Goal: Information Seeking & Learning: Learn about a topic

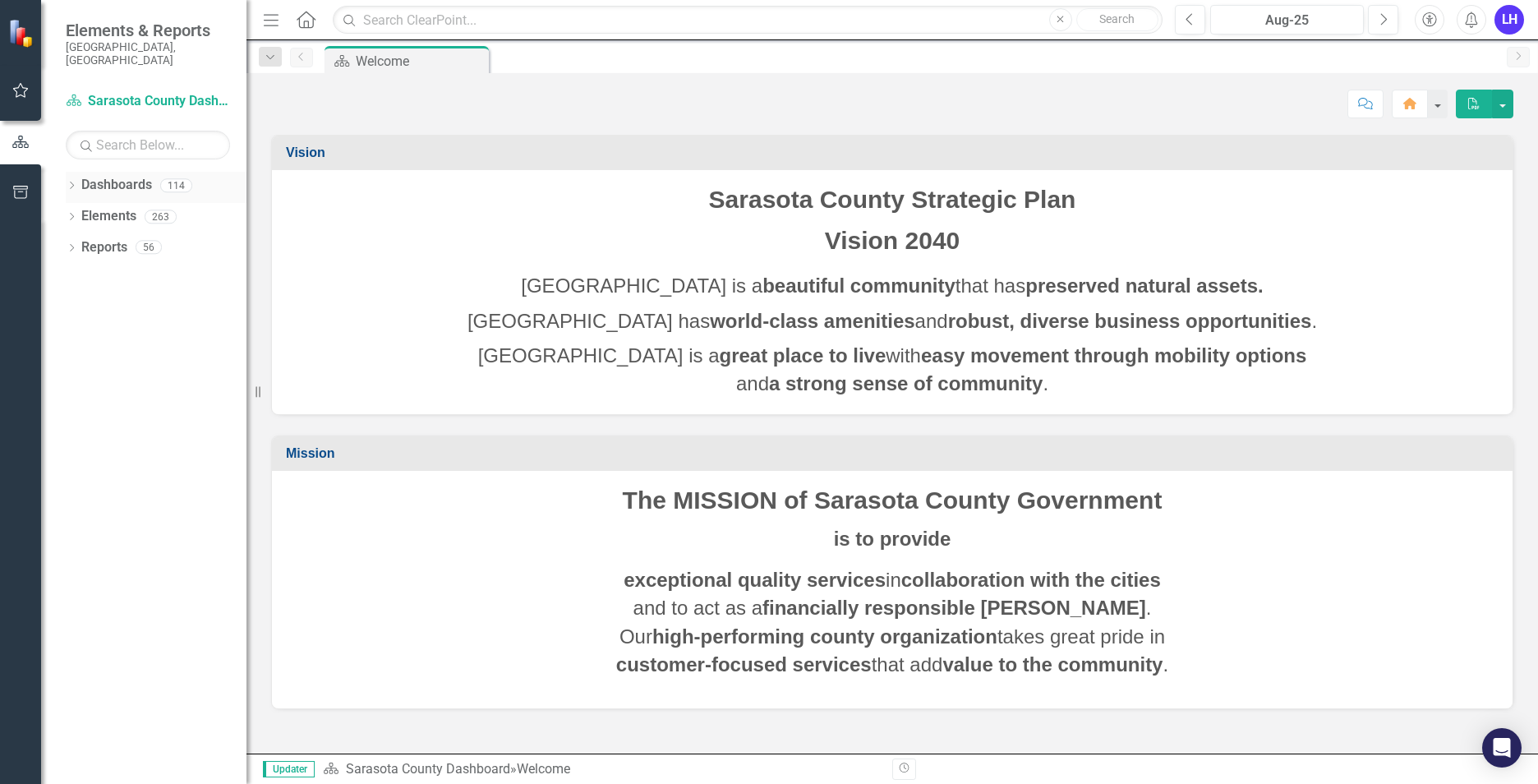
click at [144, 176] on link "Dashboards" at bounding box center [117, 185] width 71 height 19
click at [74, 182] on icon "Dropdown" at bounding box center [72, 186] width 12 height 9
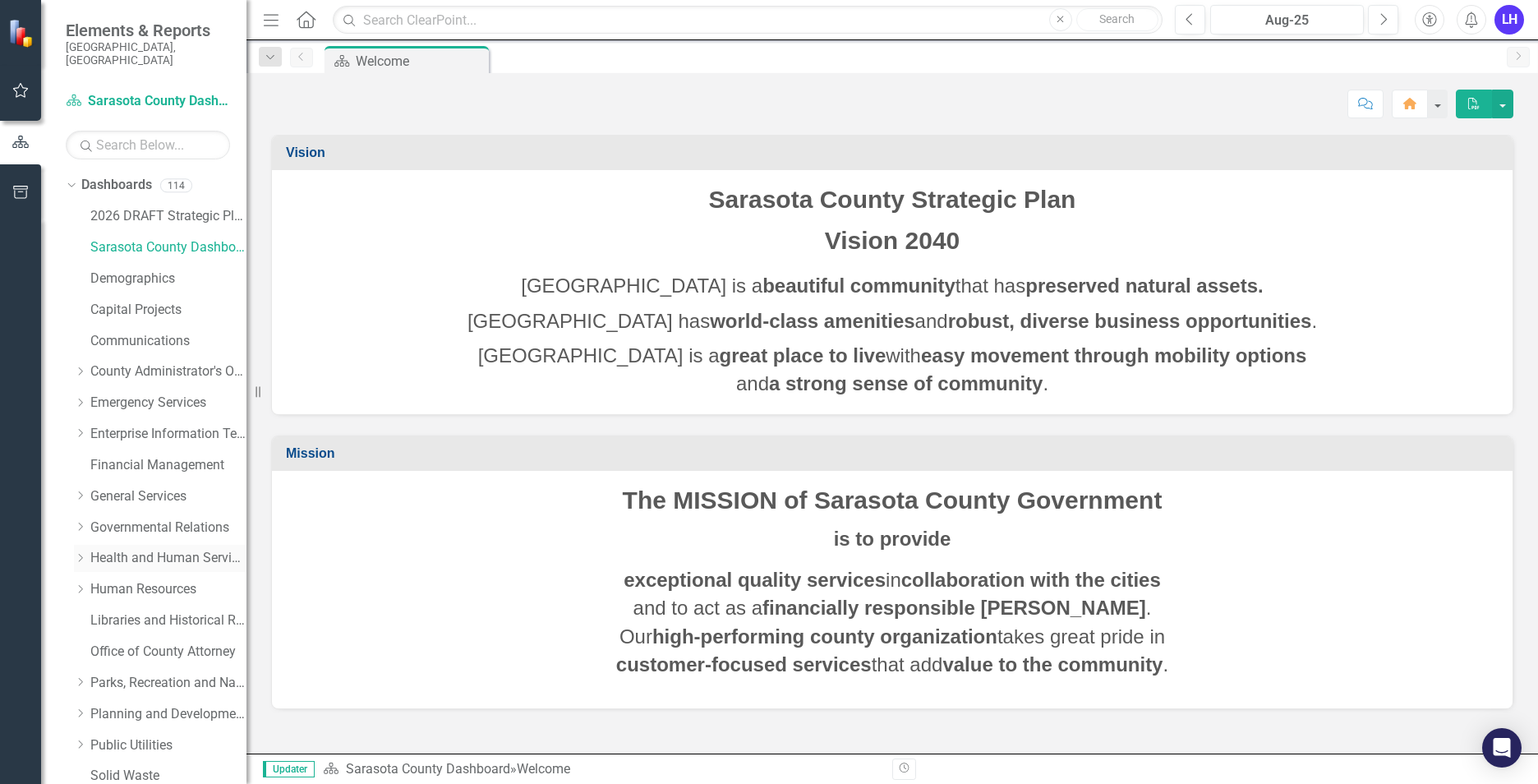
click at [122, 549] on link "Health and Human Services" at bounding box center [168, 558] width 156 height 19
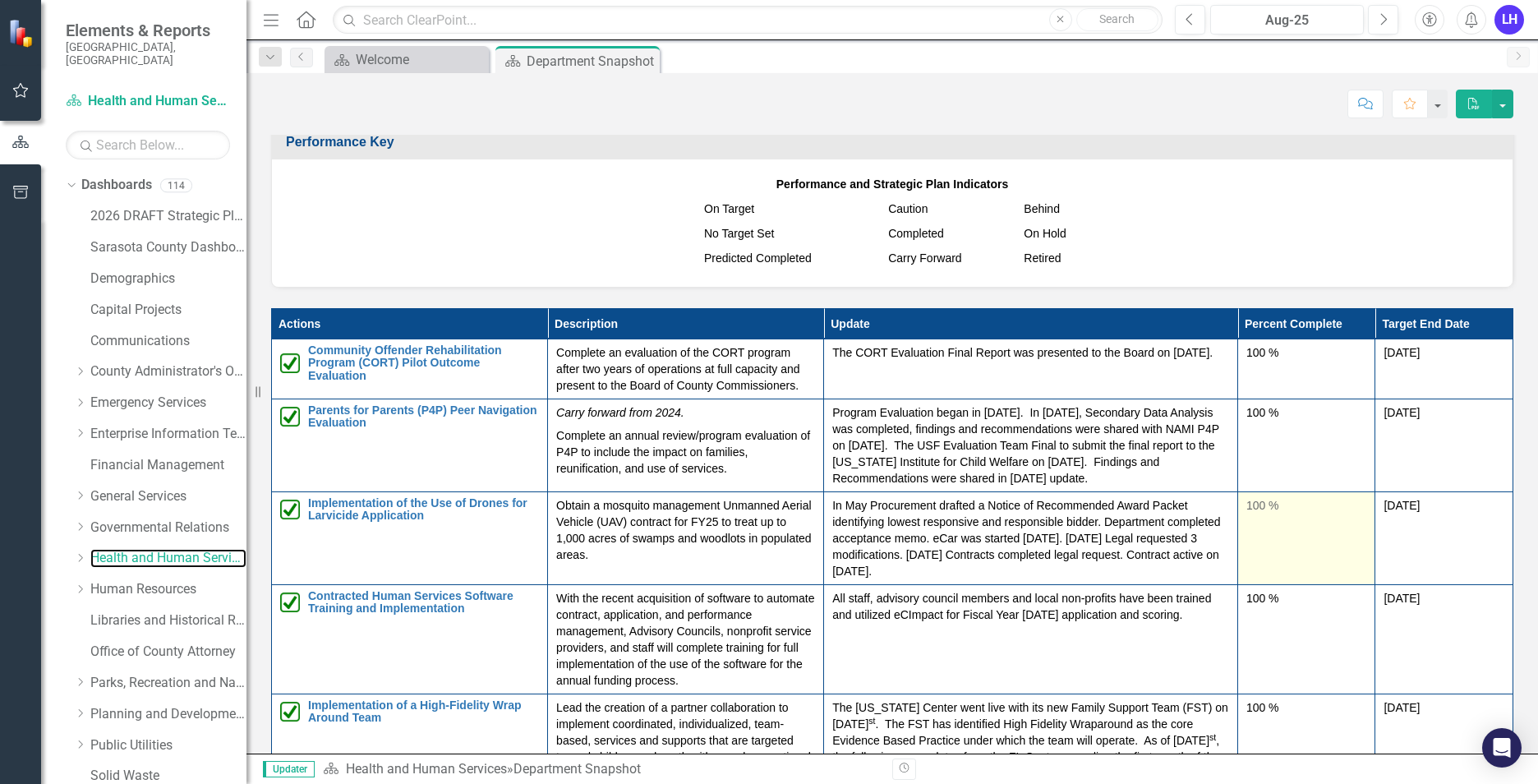
scroll to position [1725, 0]
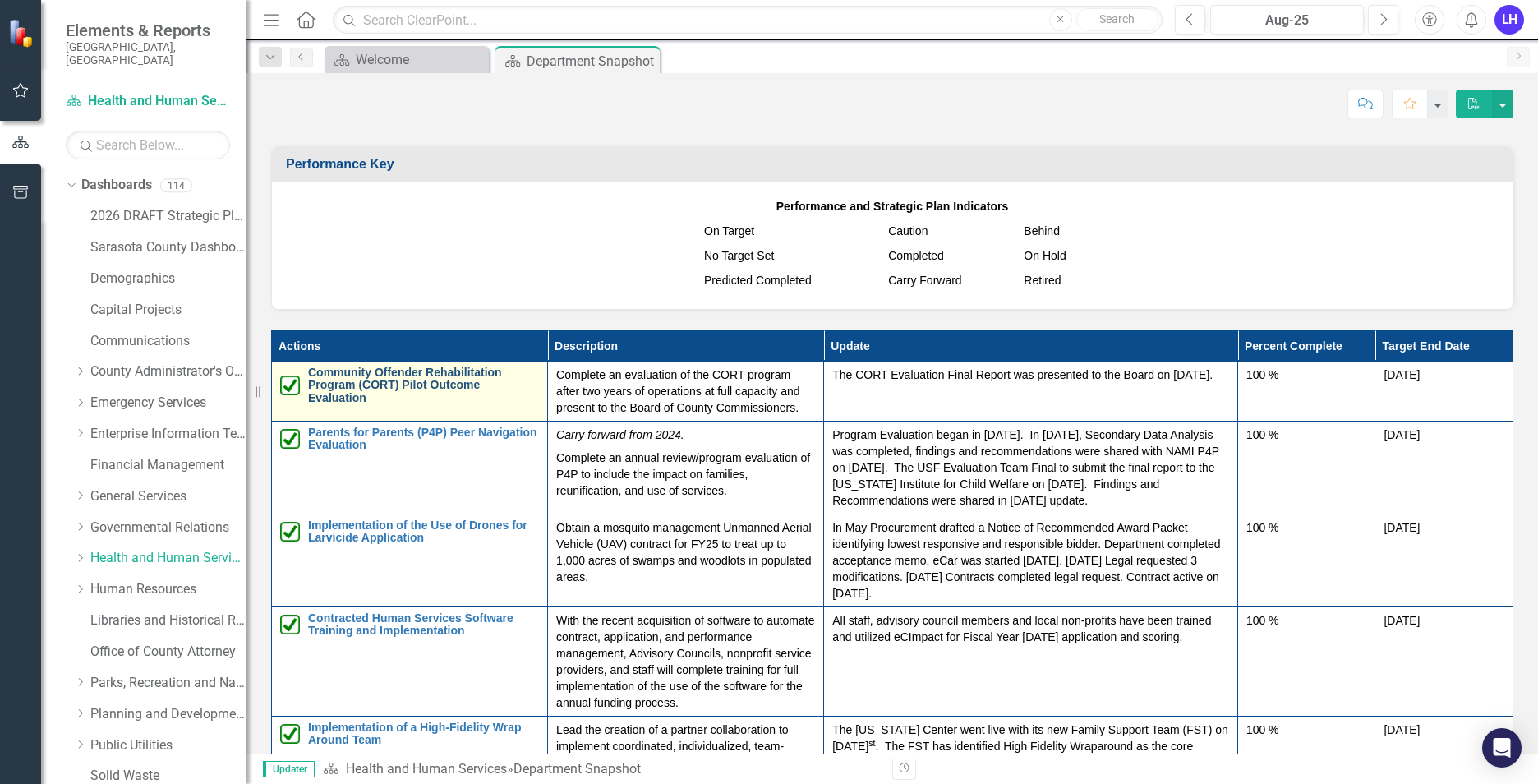
drag, startPoint x: 362, startPoint y: 406, endPoint x: 366, endPoint y: 394, distance: 12.6
click at [361, 406] on td "Community Offender Rehabilitation Program (CORT) Pilot Outcome Evaluation Link …" at bounding box center [409, 391] width 277 height 60
drag, startPoint x: 360, startPoint y: 404, endPoint x: 320, endPoint y: 391, distance: 42.1
click at [360, 405] on td "Community Offender Rehabilitation Program (CORT) Pilot Outcome Evaluation Link …" at bounding box center [409, 391] width 277 height 60
click at [326, 370] on link "Community Offender Rehabilitation Program (CORT) Pilot Outcome Evaluation" at bounding box center [423, 385] width 231 height 37
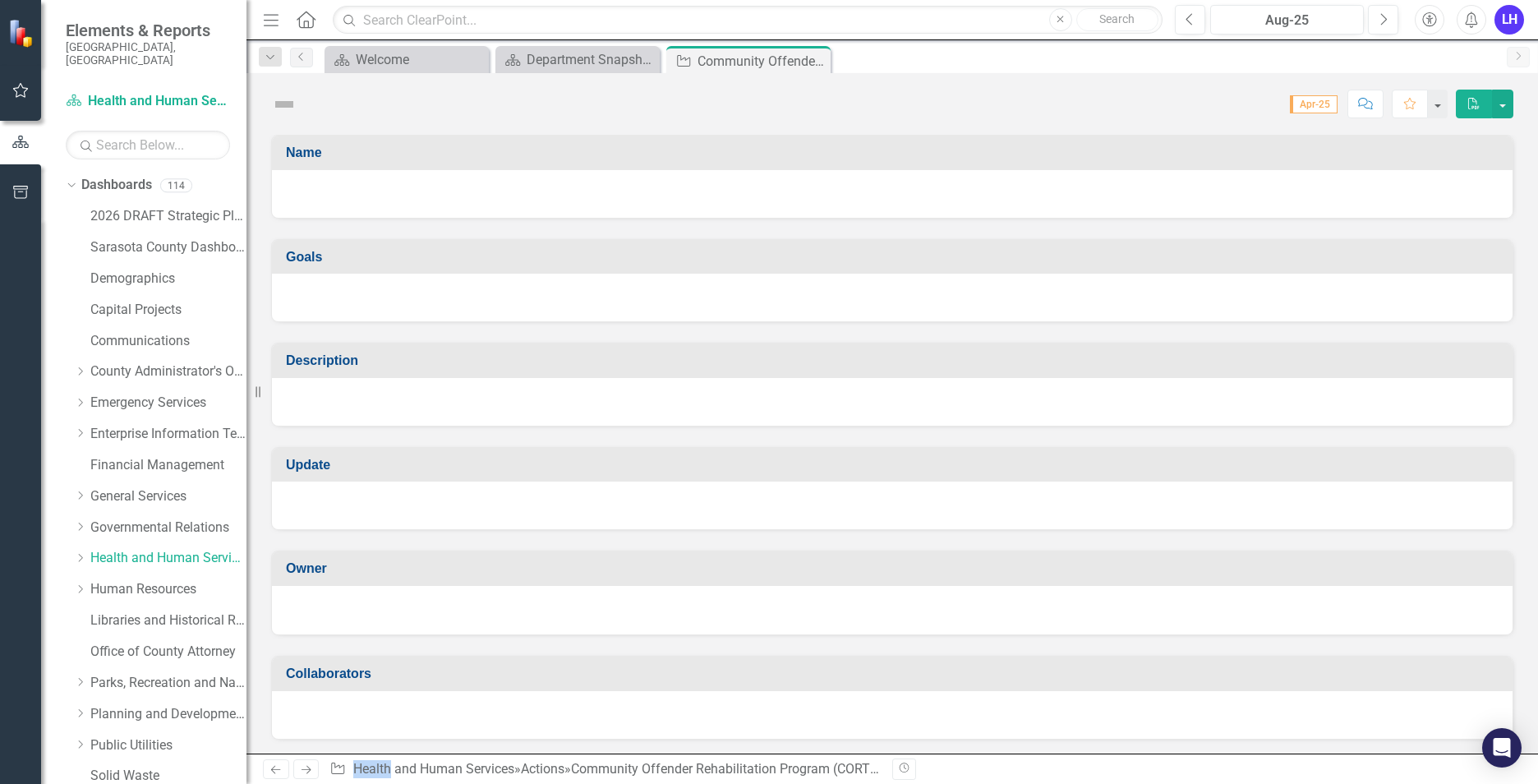
checkbox input "true"
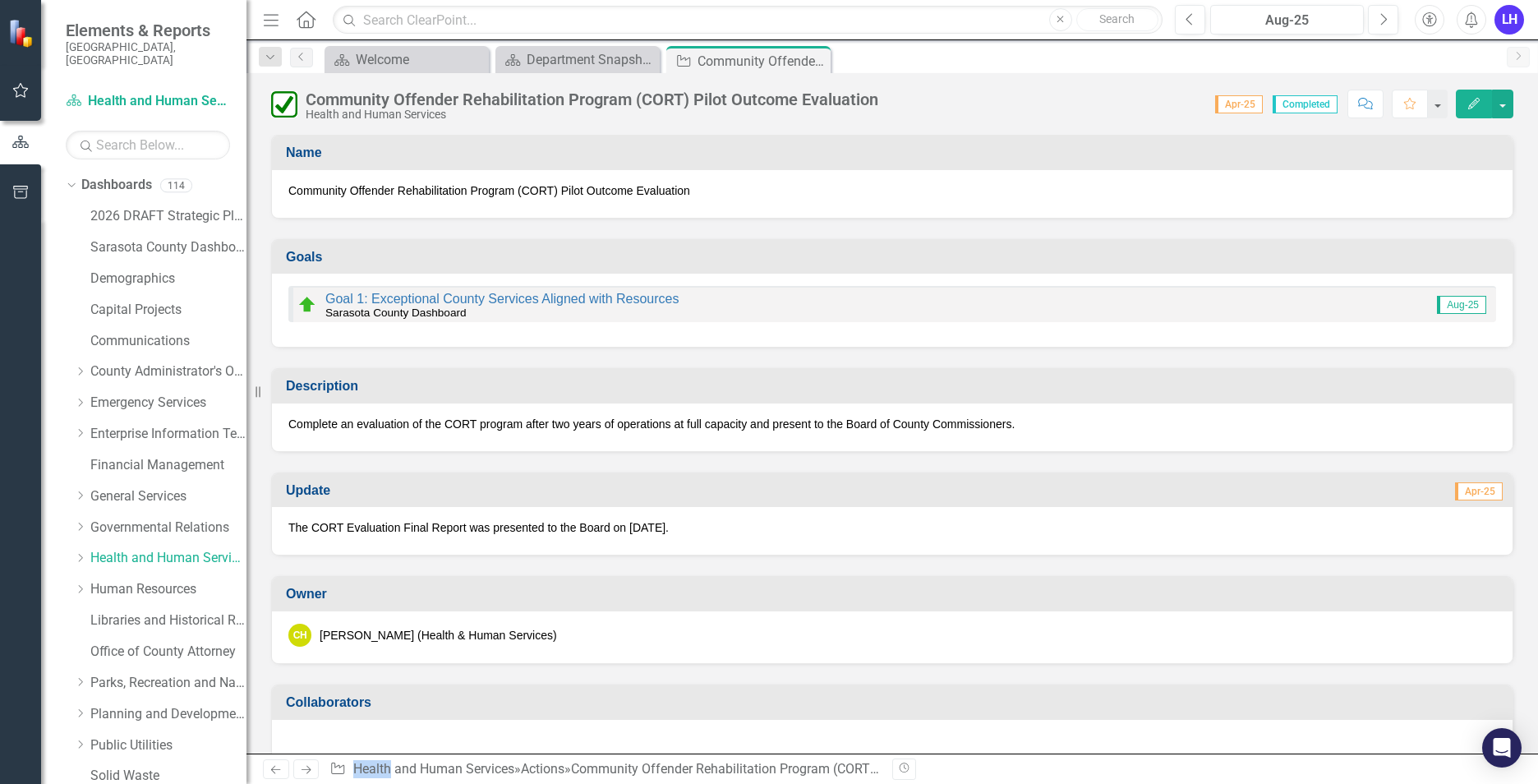
drag, startPoint x: 704, startPoint y: 192, endPoint x: 292, endPoint y: 207, distance: 412.3
click at [292, 207] on div "Community Offender Rehabilitation Program (CORT) Pilot Outcome Evaluation" at bounding box center [892, 194] width 1241 height 47
drag, startPoint x: 288, startPoint y: 186, endPoint x: 313, endPoint y: 194, distance: 26.2
click at [313, 194] on span "Community Offender Rehabilitation Program (CORT) Pilot Outcome Evaluation" at bounding box center [892, 190] width 1208 height 17
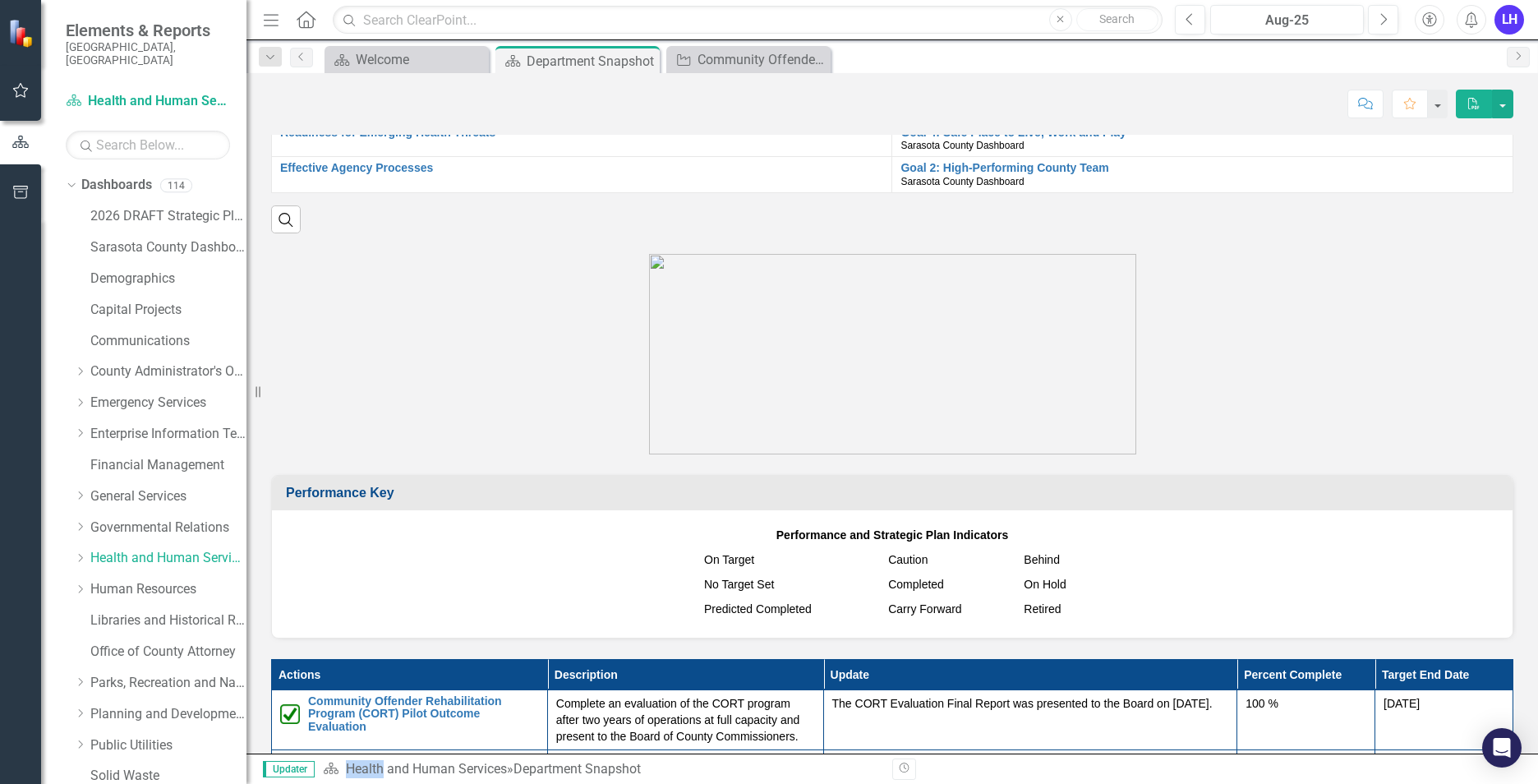
scroll to position [1725, 0]
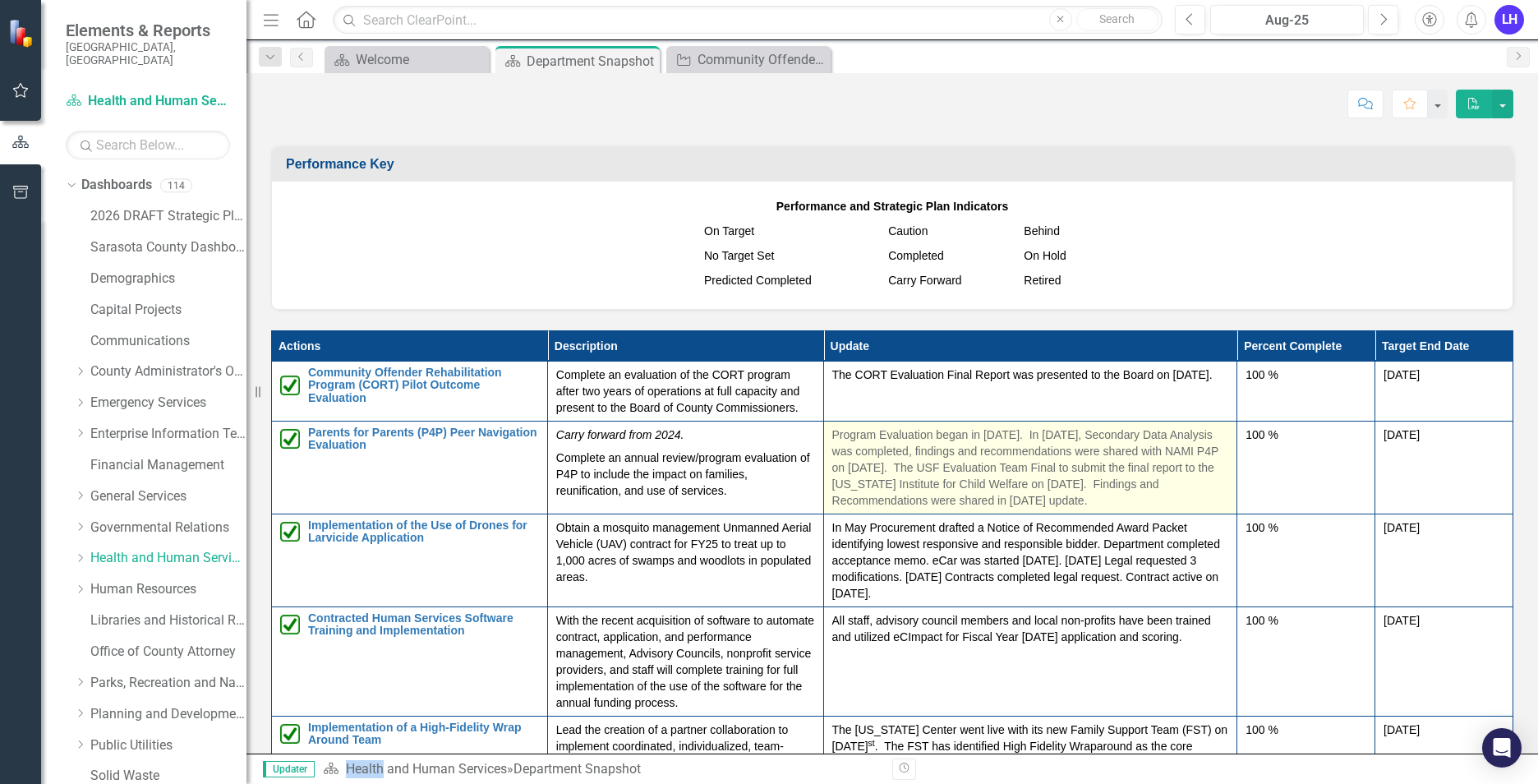
click at [919, 476] on p "Program Evaluation began in [DATE]. In [DATE], Secondary Data Analysis was comp…" at bounding box center [1030, 467] width 397 height 83
click at [945, 488] on p "Program Evaluation began in [DATE]. In [DATE], Secondary Data Analysis was comp…" at bounding box center [1030, 467] width 397 height 83
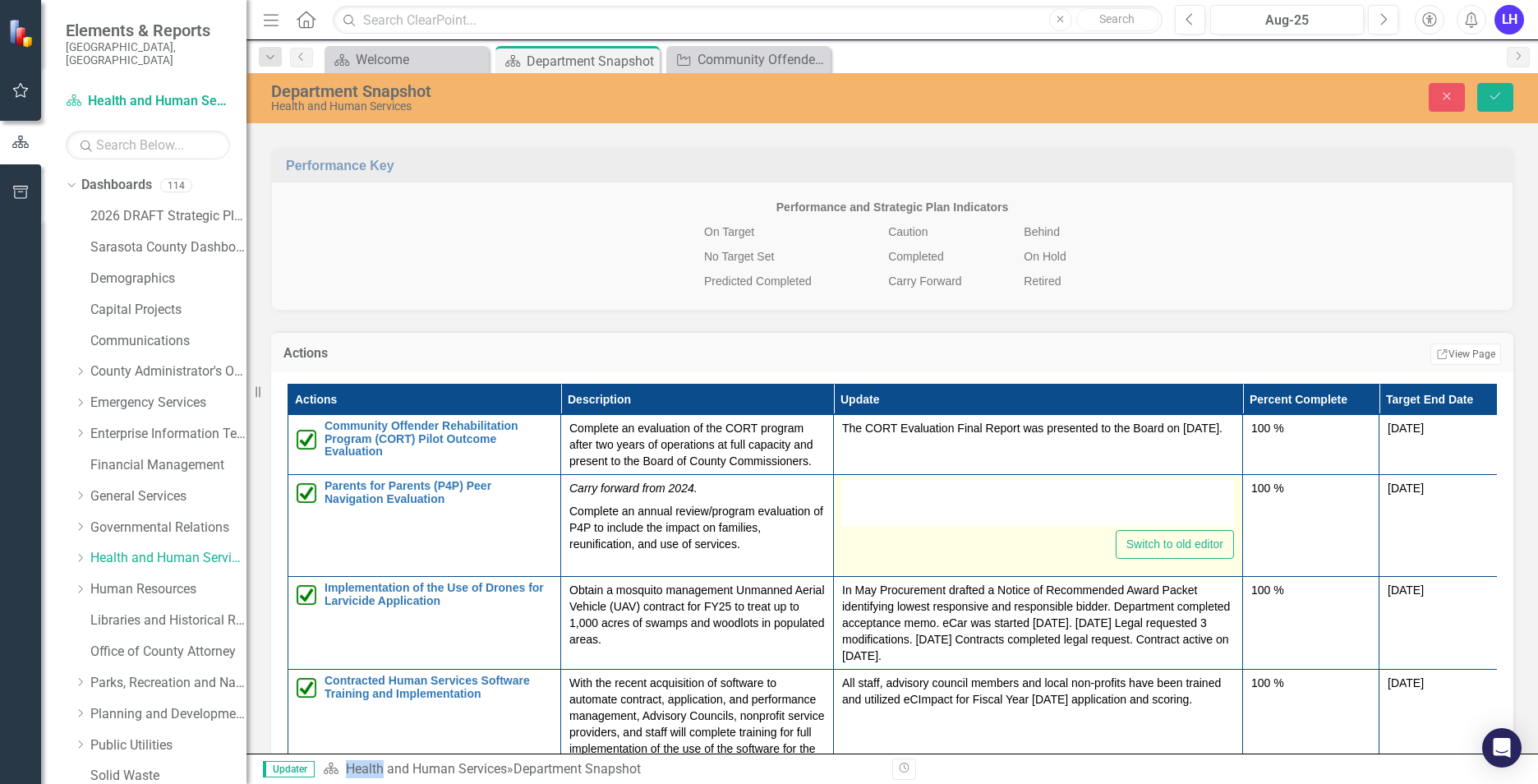
type textarea "<p>Program Evaluation began in [DATE]. &nbsp;In [DATE], Secondary Data Analysis…"
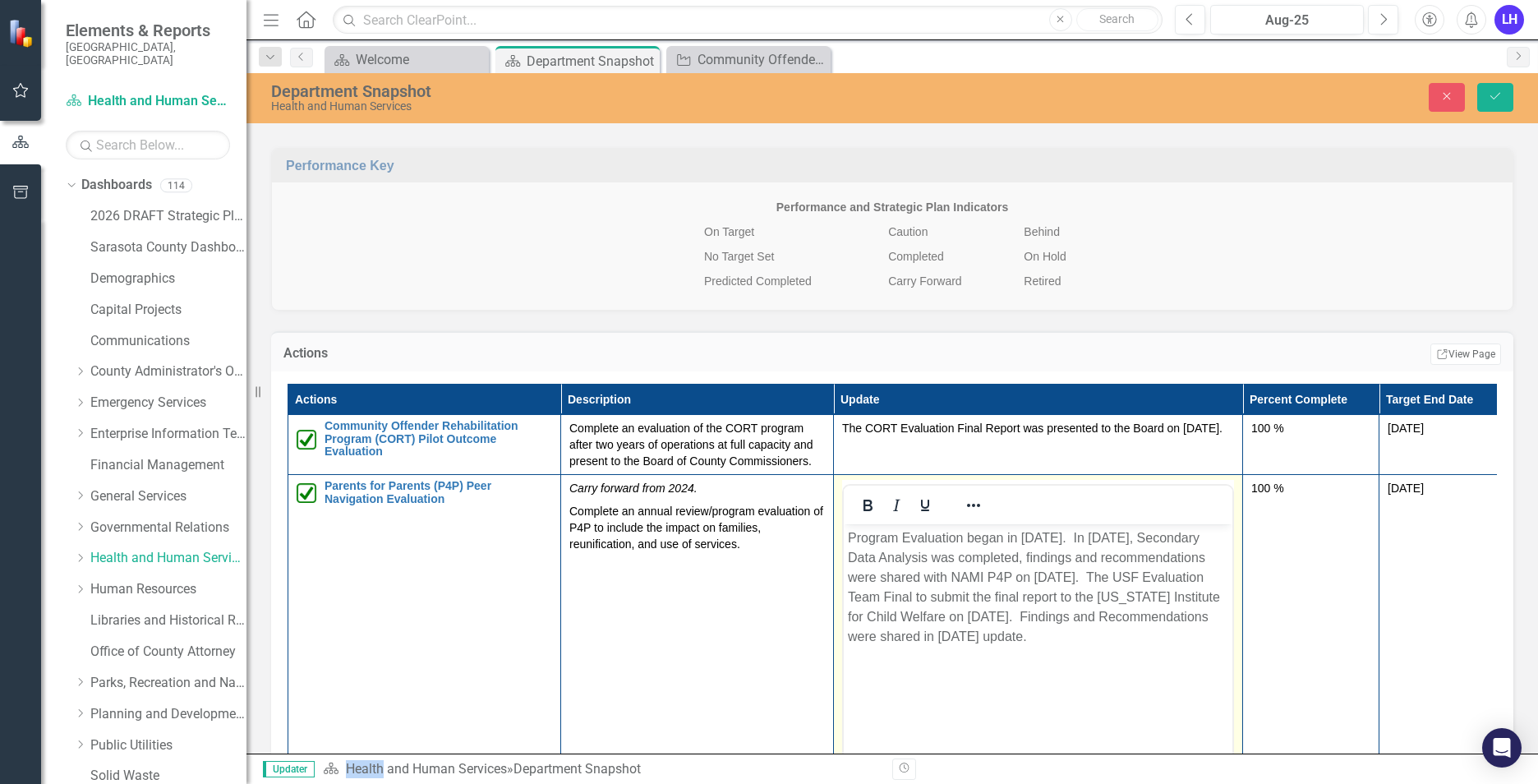
scroll to position [0, 0]
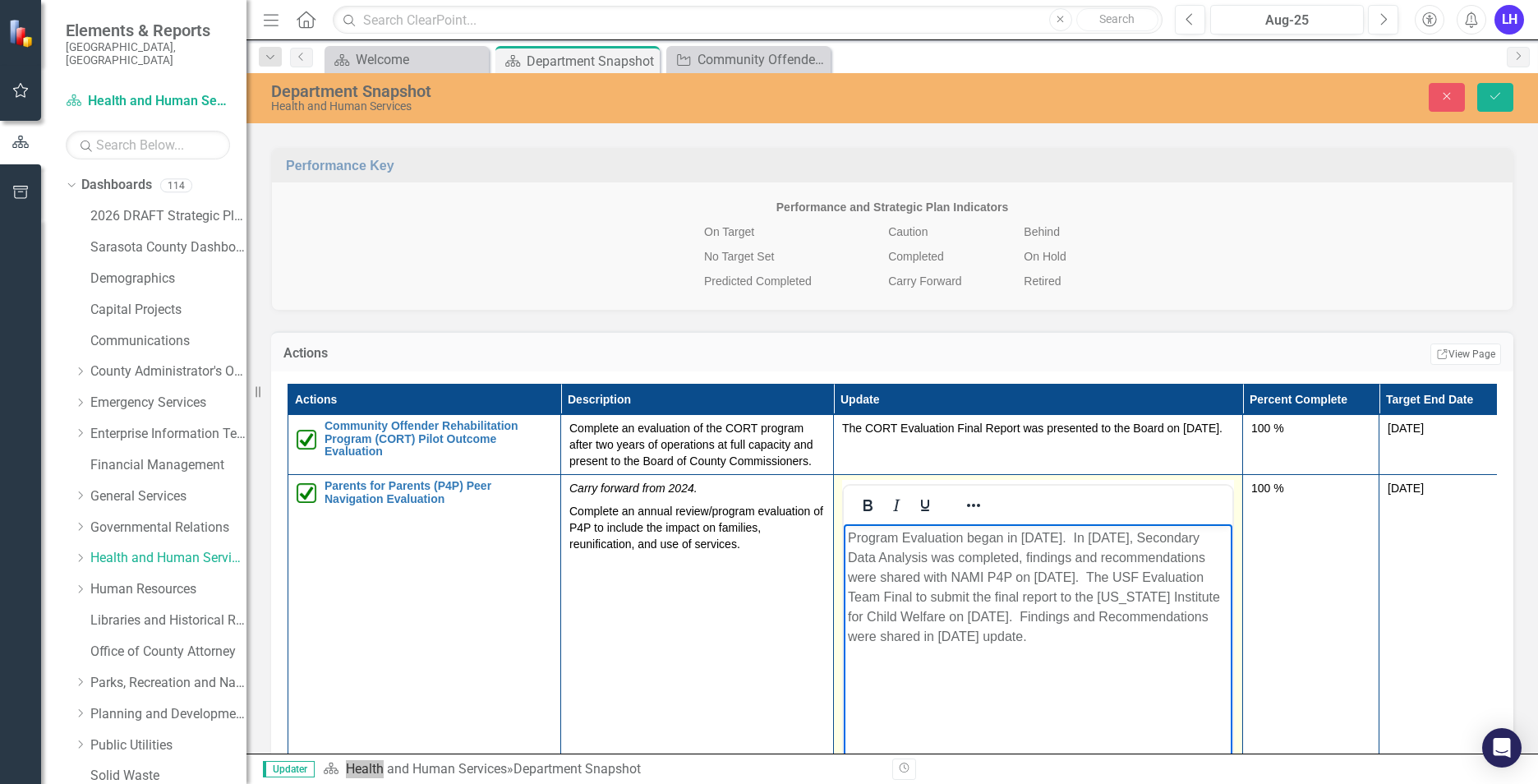
drag, startPoint x: 1191, startPoint y: 637, endPoint x: 830, endPoint y: 511, distance: 382.4
click at [844, 524] on html "Program Evaluation began in [DATE]. In [DATE], Secondary Data Analysis was comp…" at bounding box center [1038, 647] width 389 height 247
copy p "Program Evaluation began in [DATE]. In [DATE], Secondary Data Analysis was comp…"
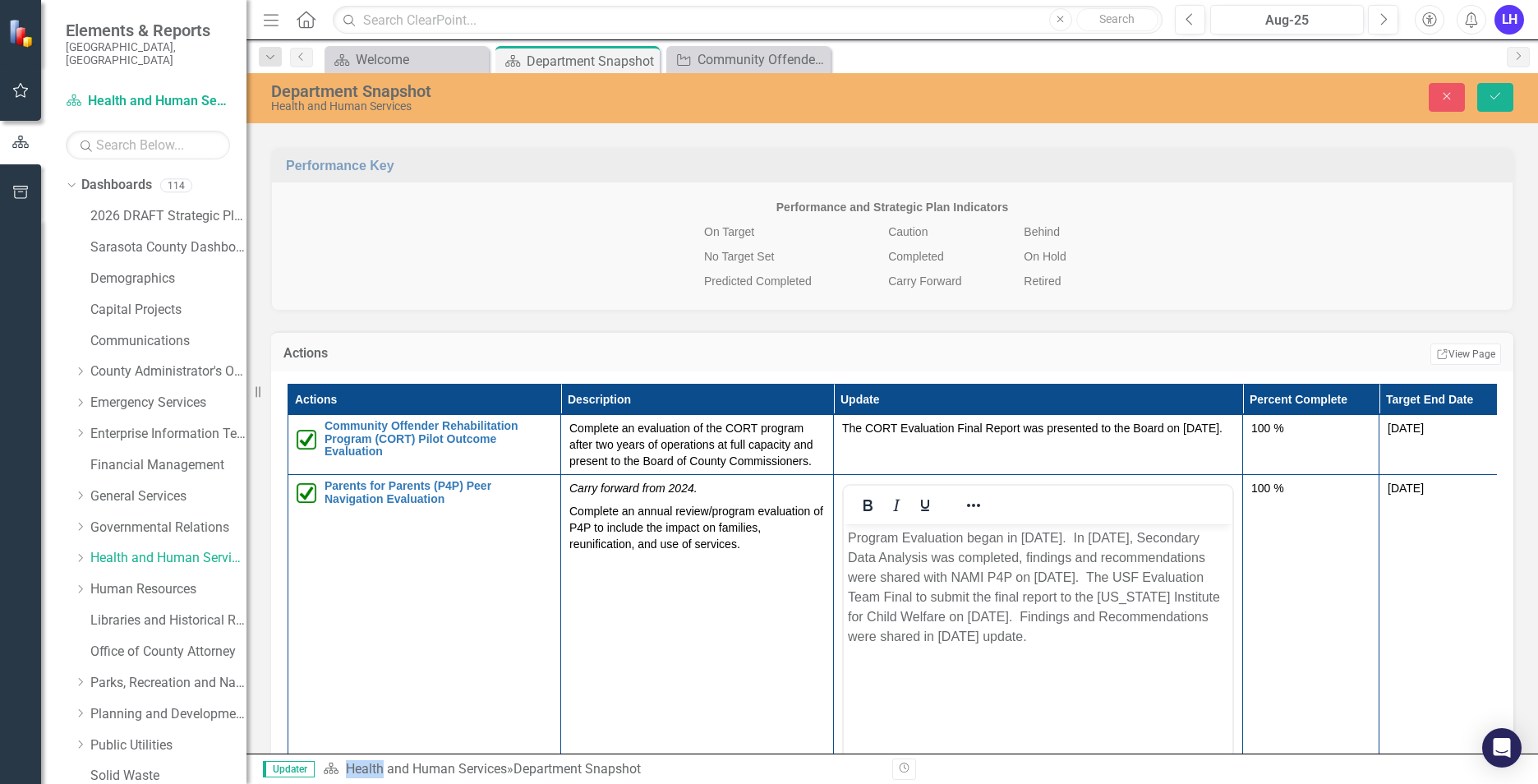
click at [704, 542] on p "Complete an annual review/program evaluation of P4P to include the impact on fa…" at bounding box center [698, 525] width 256 height 52
click at [705, 543] on p "Complete an annual review/program evaluation of P4P to include the impact on fa…" at bounding box center [698, 525] width 256 height 52
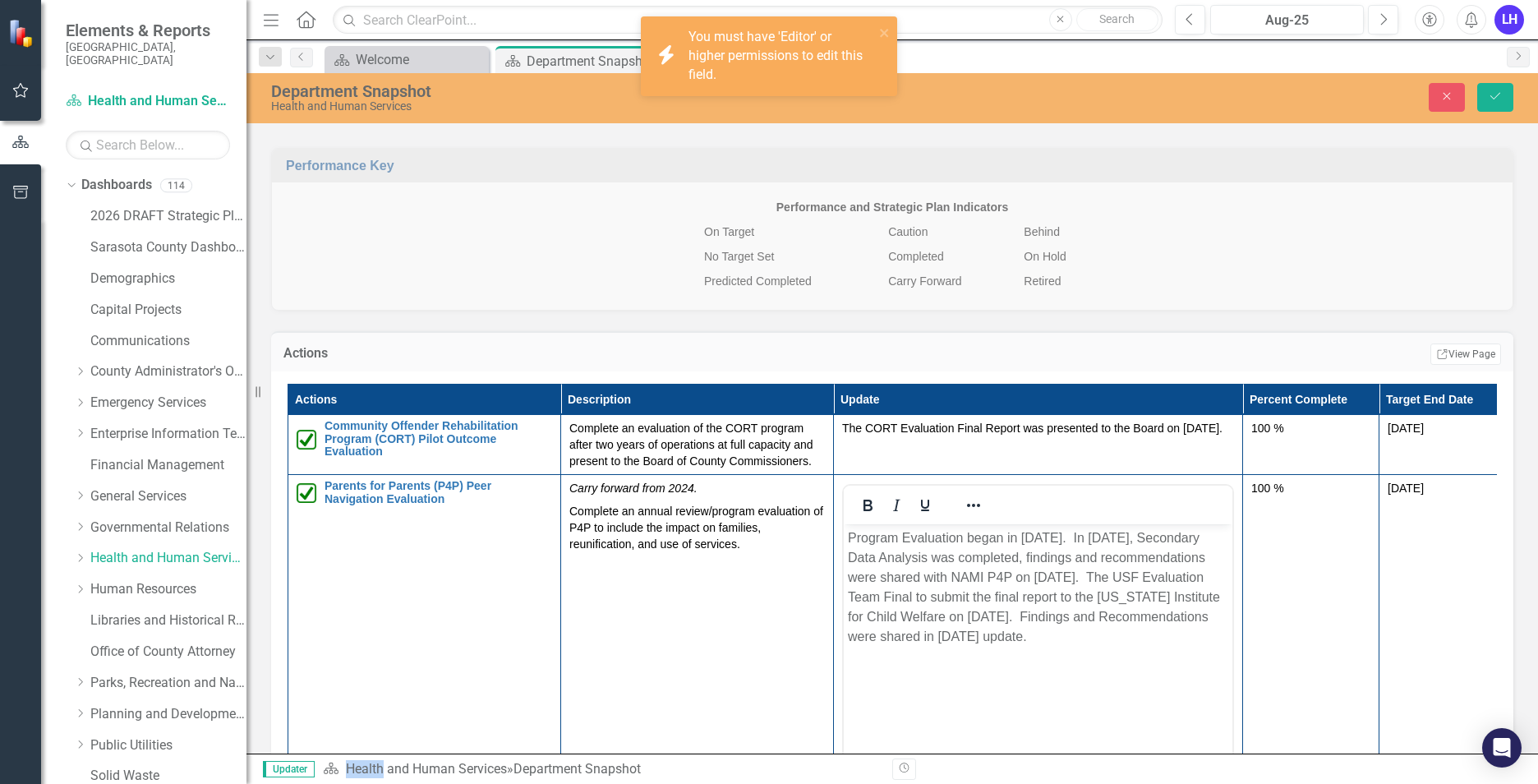
drag, startPoint x: 705, startPoint y: 543, endPoint x: 646, endPoint y: 523, distance: 62.3
click at [646, 523] on p "Complete an annual review/program evaluation of P4P to include the impact on fa…" at bounding box center [698, 525] width 256 height 52
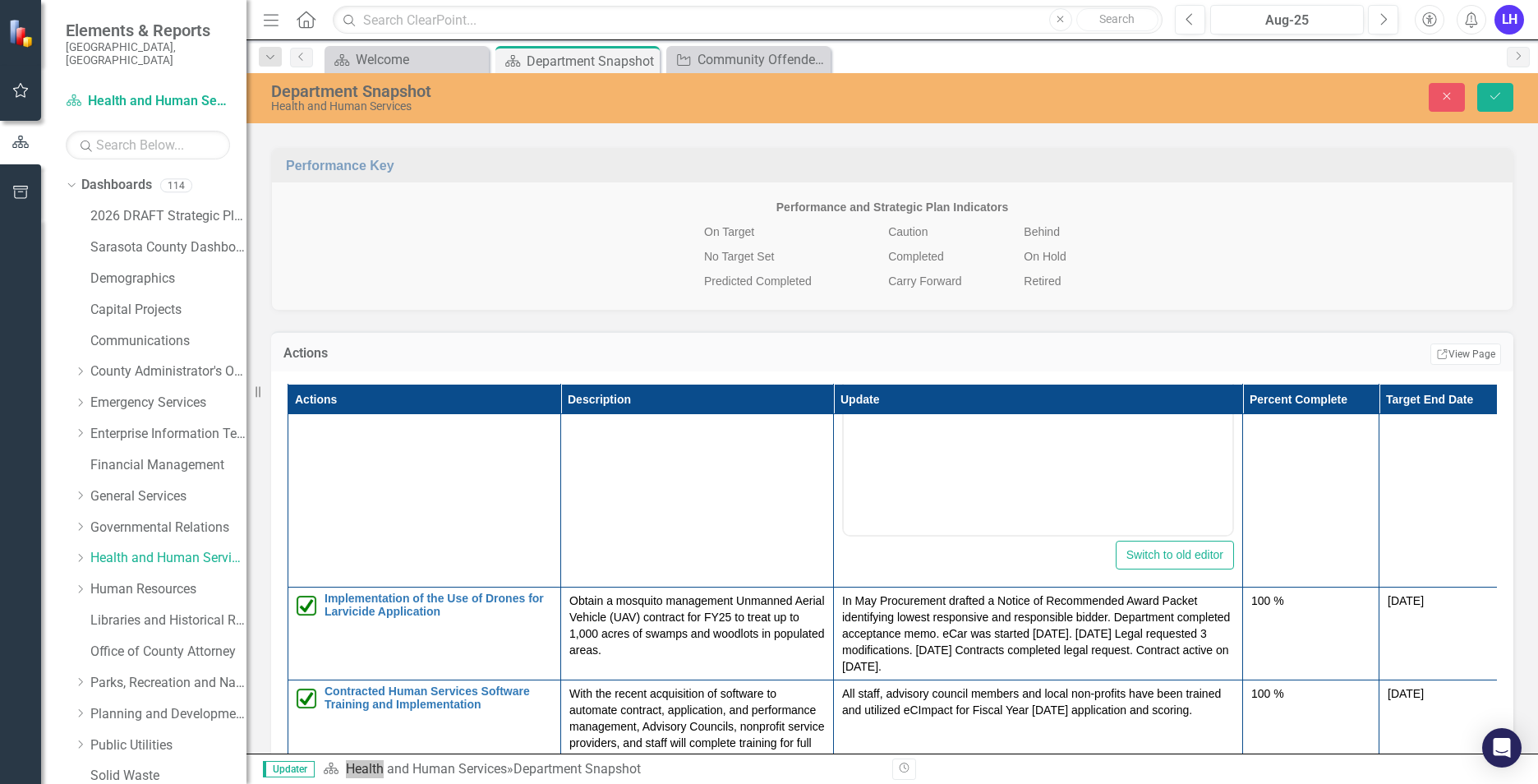
scroll to position [329, 0]
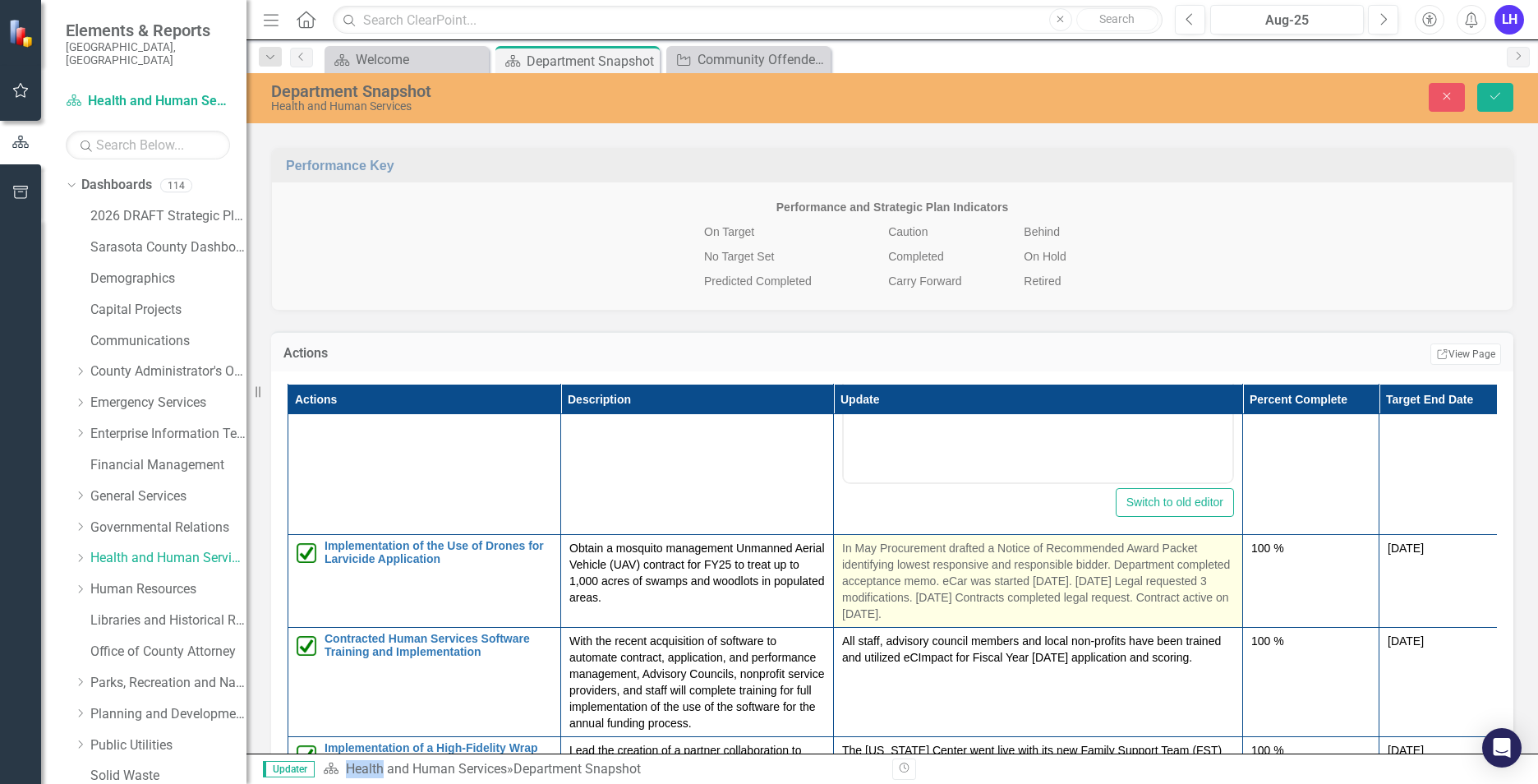
click at [897, 550] on p "In May Procurement drafted a Notice of Recommended Award Packet identifying low…" at bounding box center [1038, 581] width 392 height 83
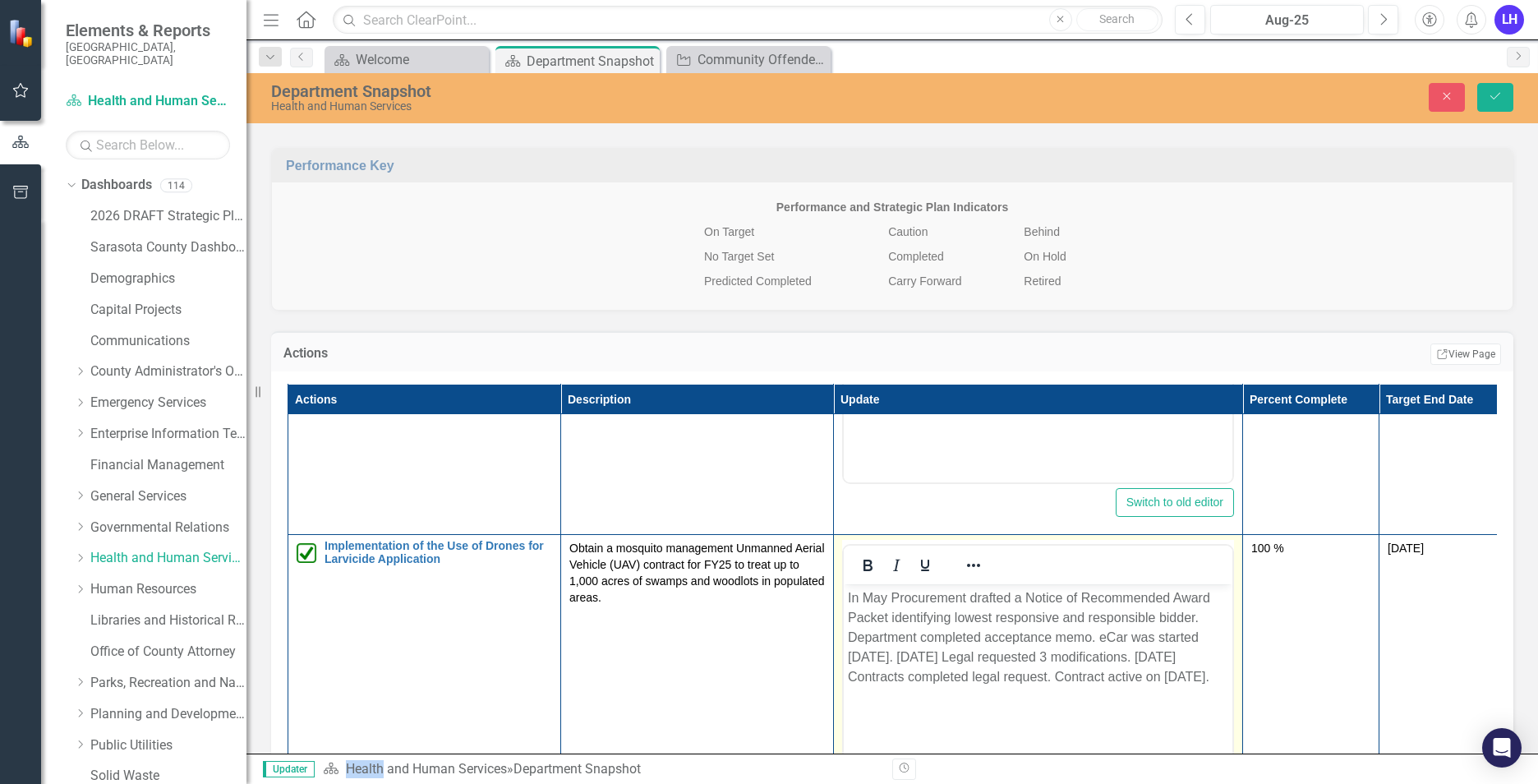
scroll to position [0, 0]
drag, startPoint x: 1204, startPoint y: 677, endPoint x: 810, endPoint y: 585, distance: 404.6
click at [844, 585] on html "In May Procurement drafted a Notice of Recommended Award Packet identifying low…" at bounding box center [1038, 707] width 389 height 247
copy p "In May Procurement drafted a Notice of Recommended Award Packet identifying low…"
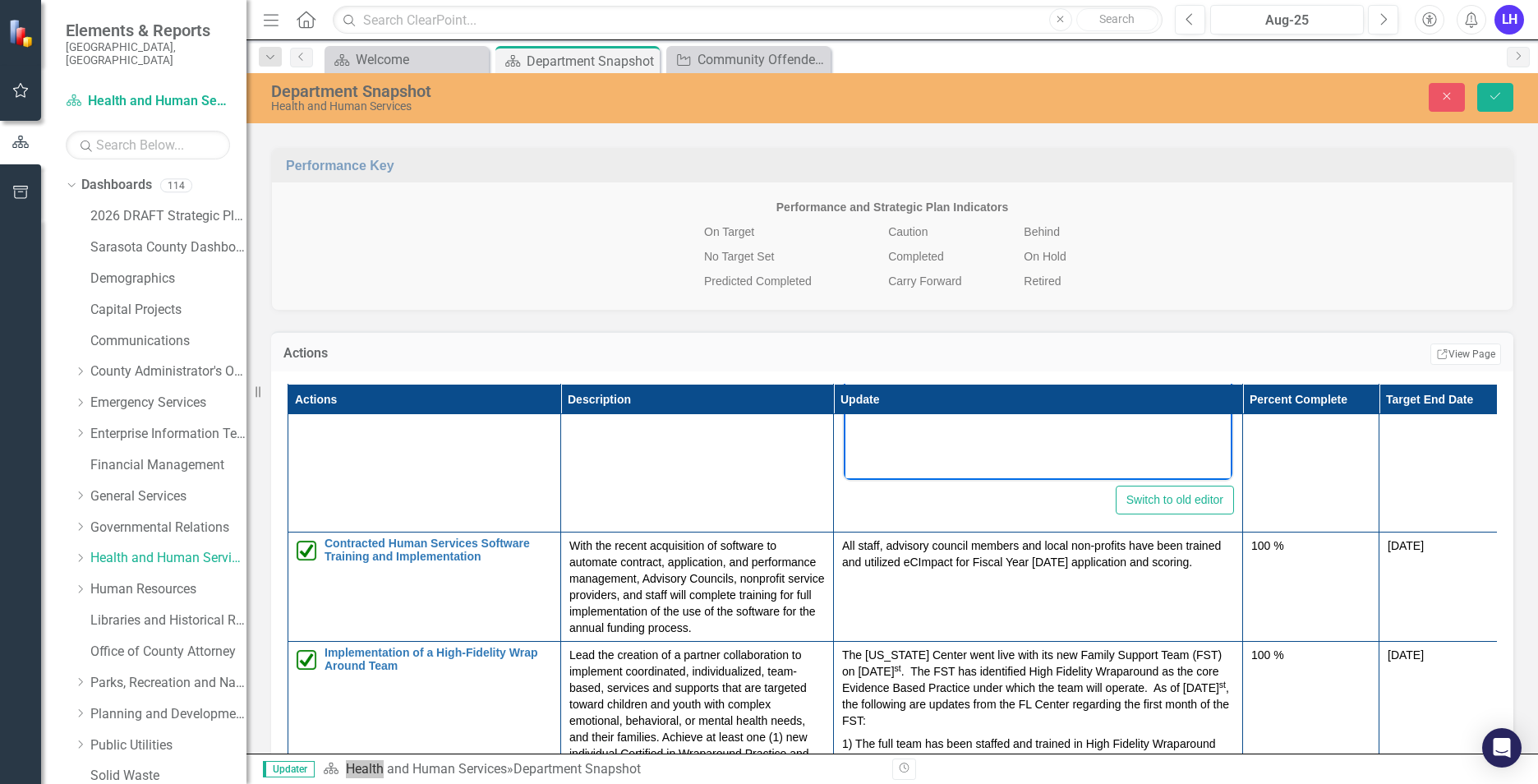
scroll to position [740, 0]
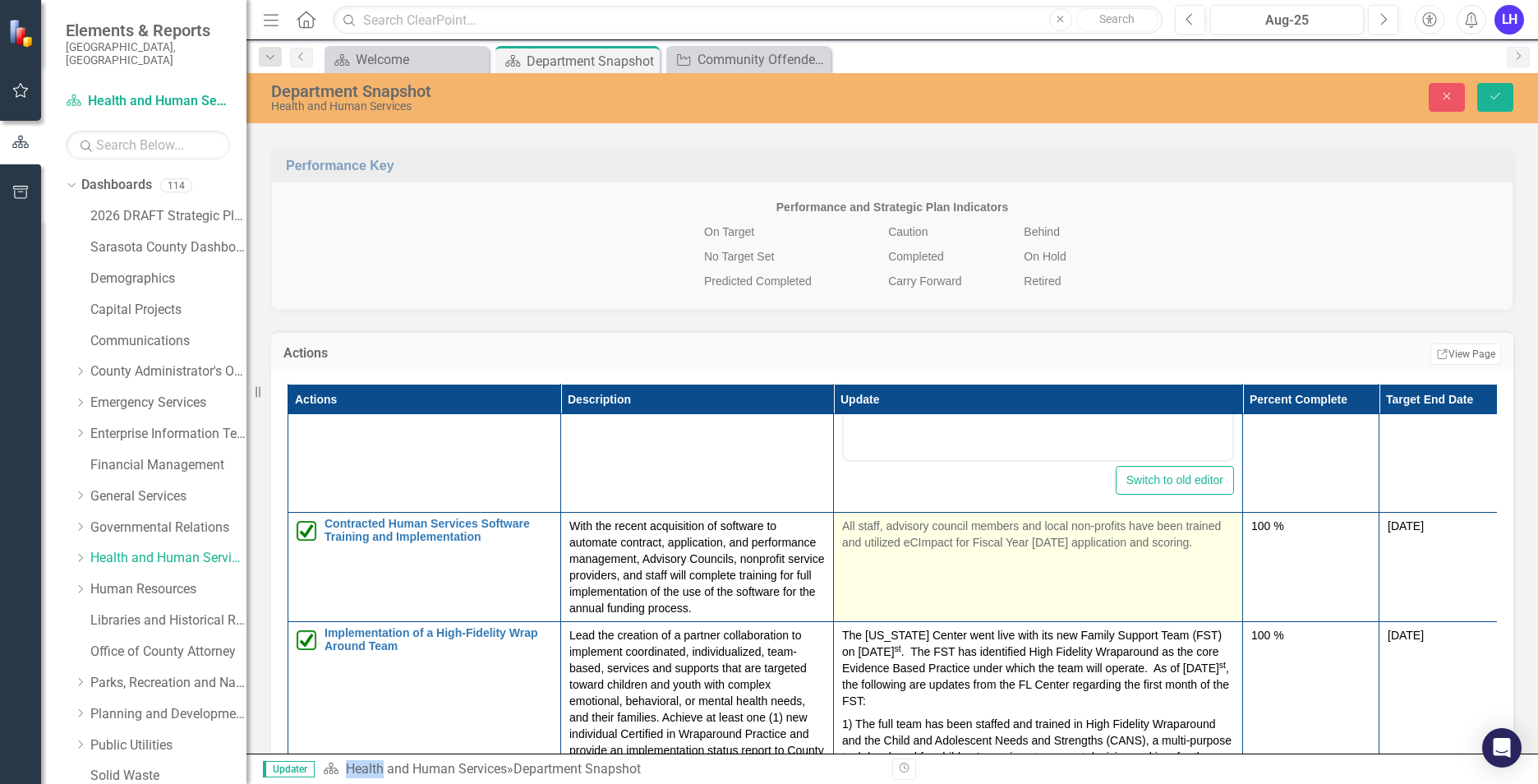
click at [844, 573] on td "All staff, advisory council members and local non-profits have been trained and…" at bounding box center [1039, 567] width 409 height 109
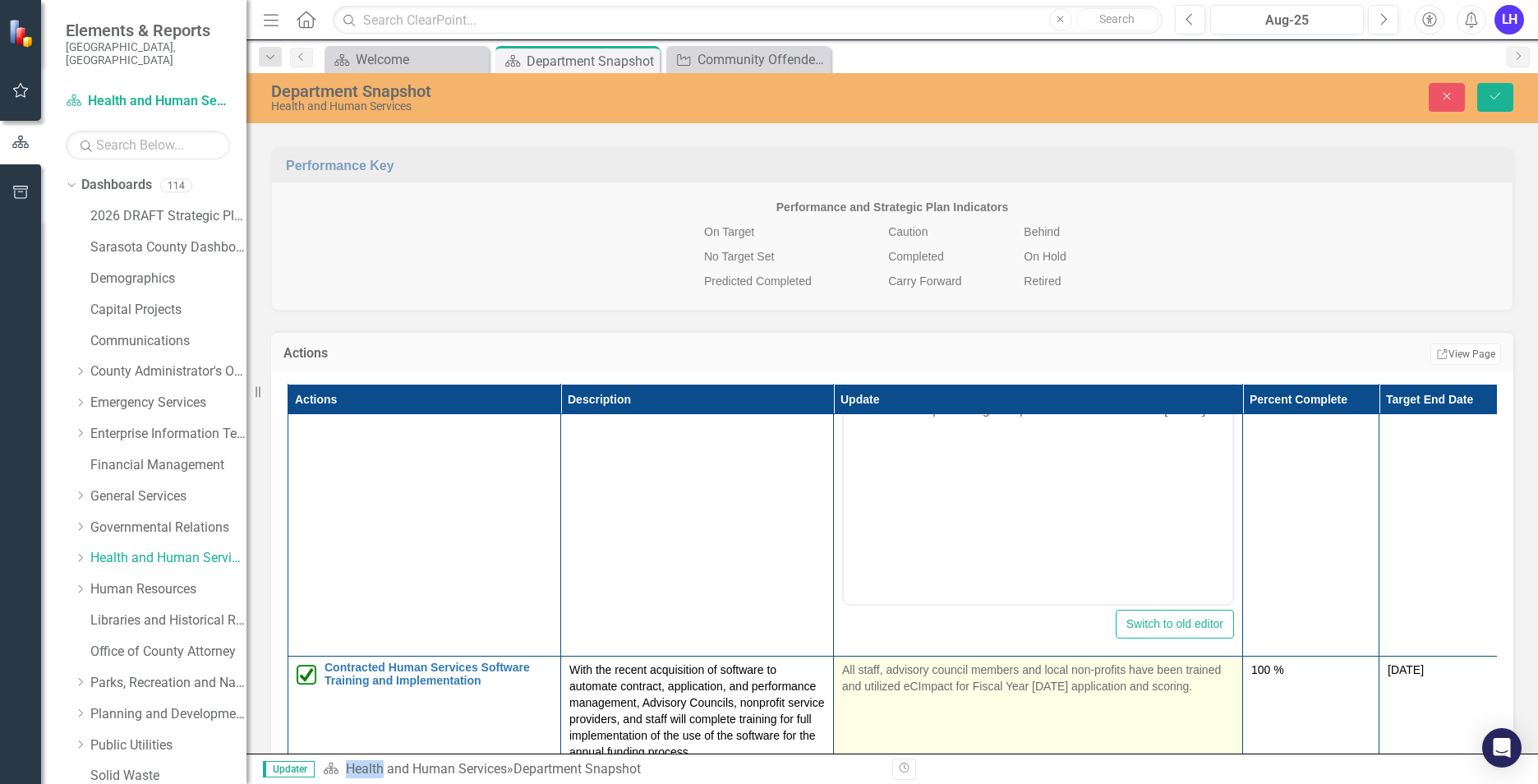
scroll to position [821, 0]
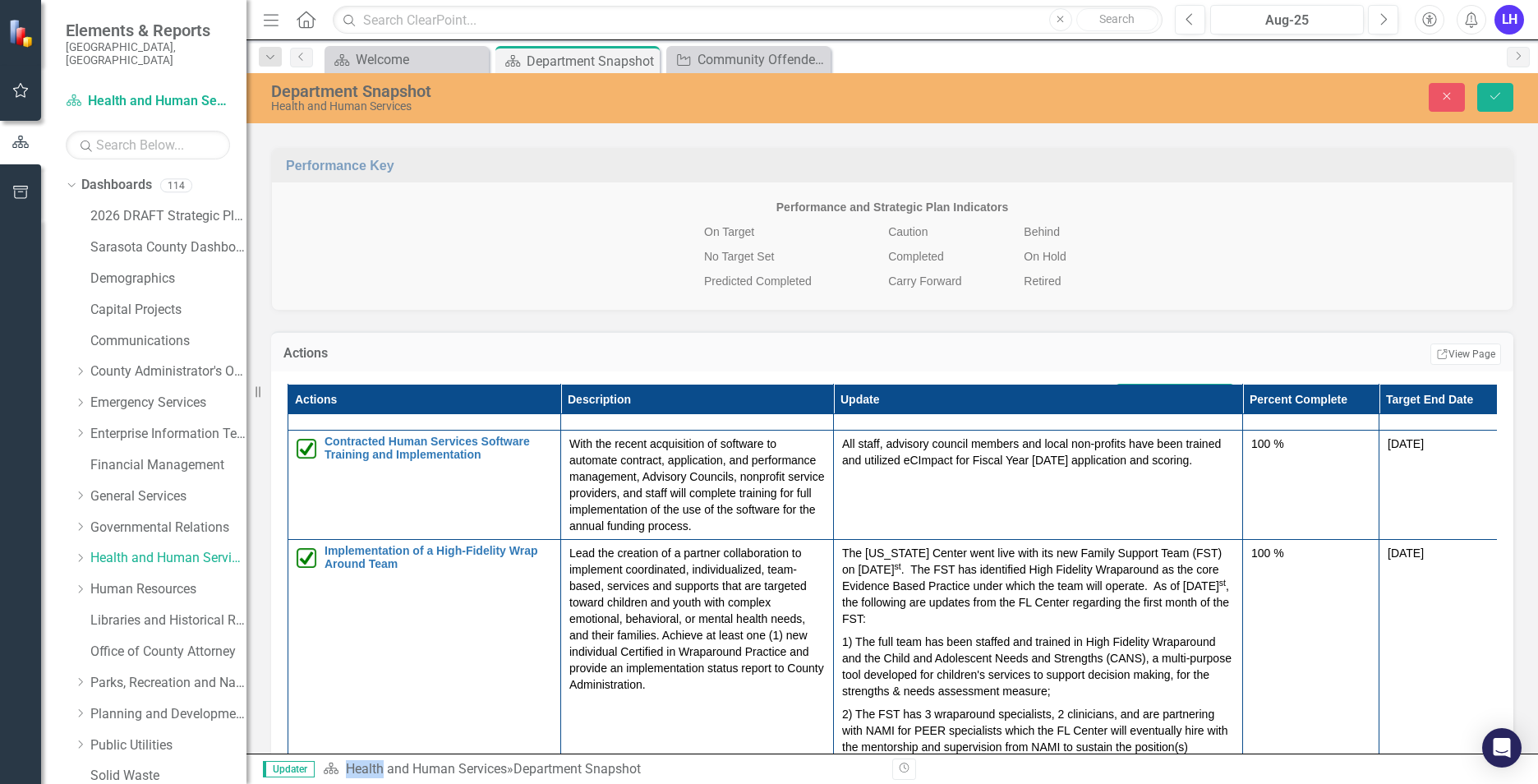
click at [673, 469] on p "With the recent acquisition of software to automate contract, application, and …" at bounding box center [698, 485] width 256 height 98
click at [686, 485] on p "With the recent acquisition of software to automate contract, application, and …" at bounding box center [698, 485] width 256 height 98
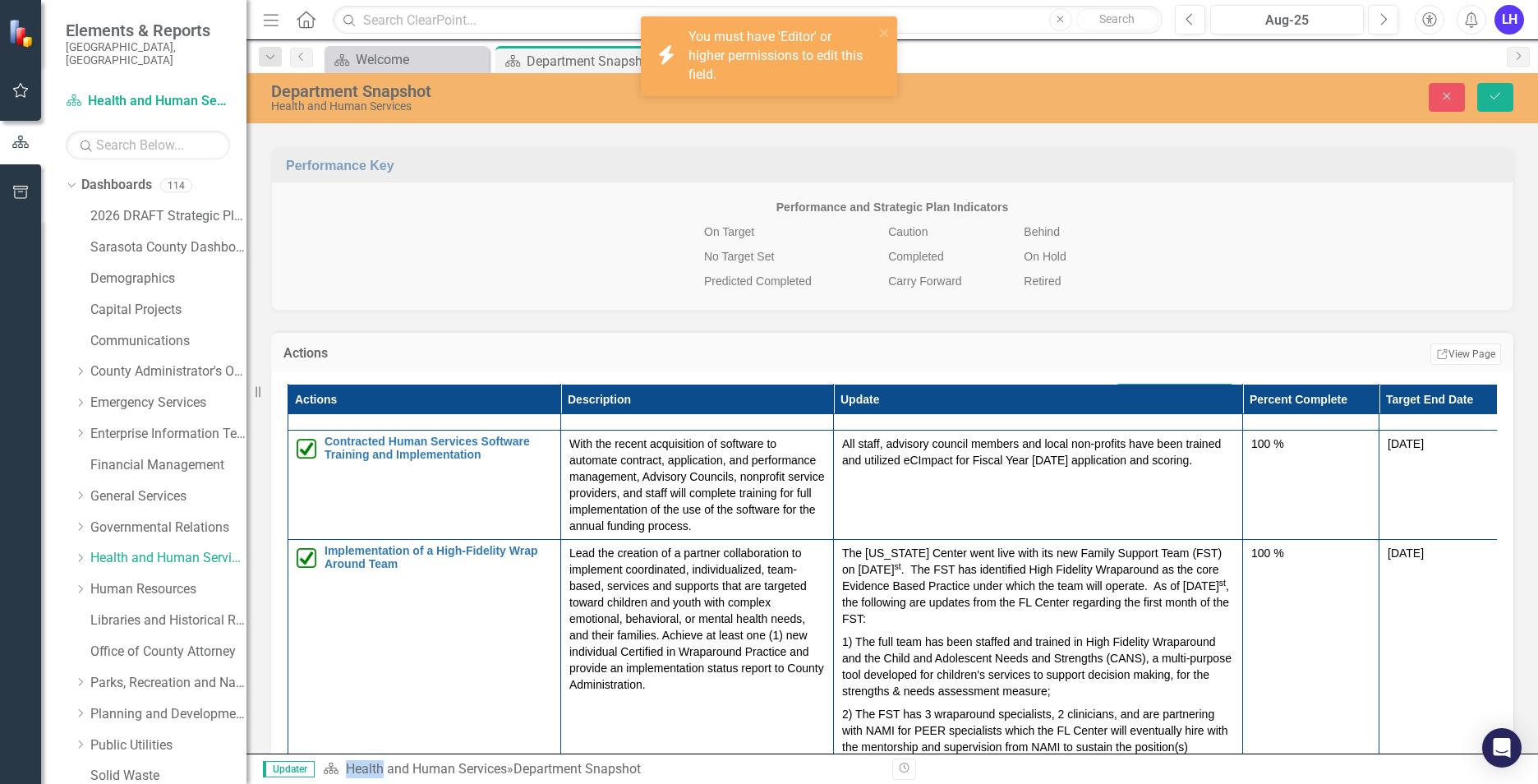
drag, startPoint x: 686, startPoint y: 485, endPoint x: 623, endPoint y: 489, distance: 63.1
click at [623, 489] on p "With the recent acquisition of software to automate contract, application, and …" at bounding box center [698, 485] width 256 height 98
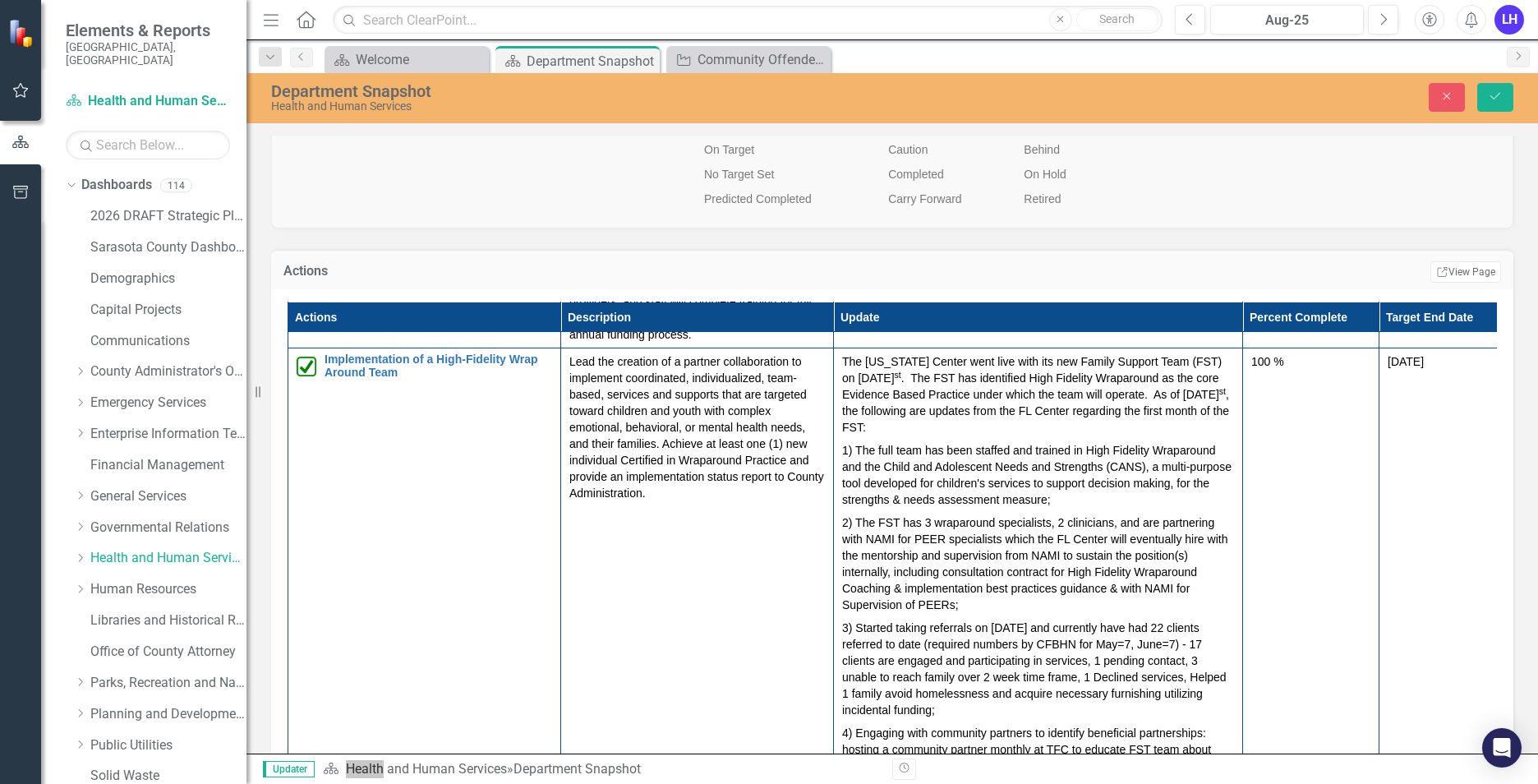
scroll to position [732, 0]
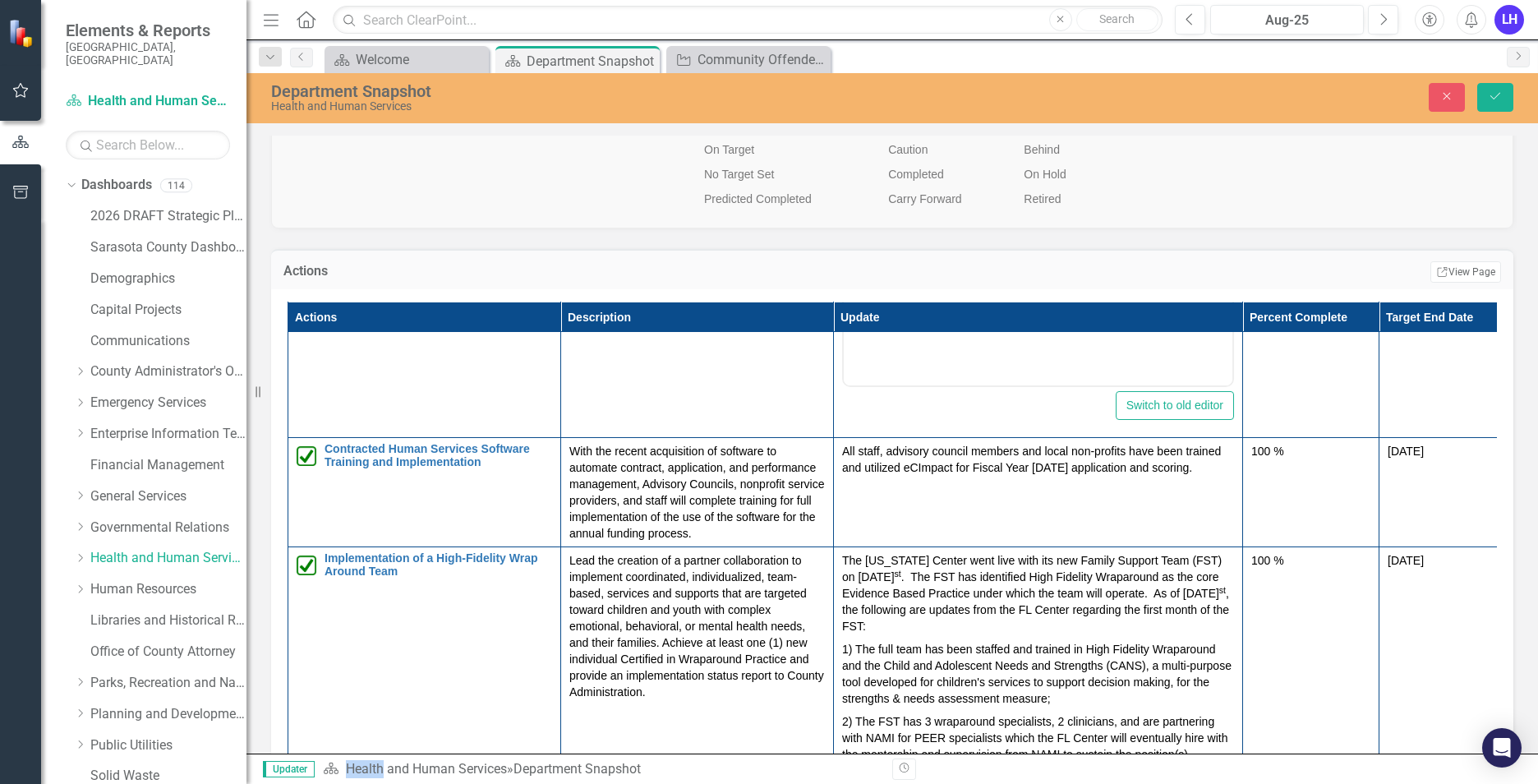
click at [729, 688] on p "Lead the creation of a partner collaboration to implement coordinated, individu…" at bounding box center [698, 626] width 256 height 148
click at [720, 658] on p "Lead the creation of a partner collaboration to implement coordinated, individu…" at bounding box center [698, 626] width 256 height 148
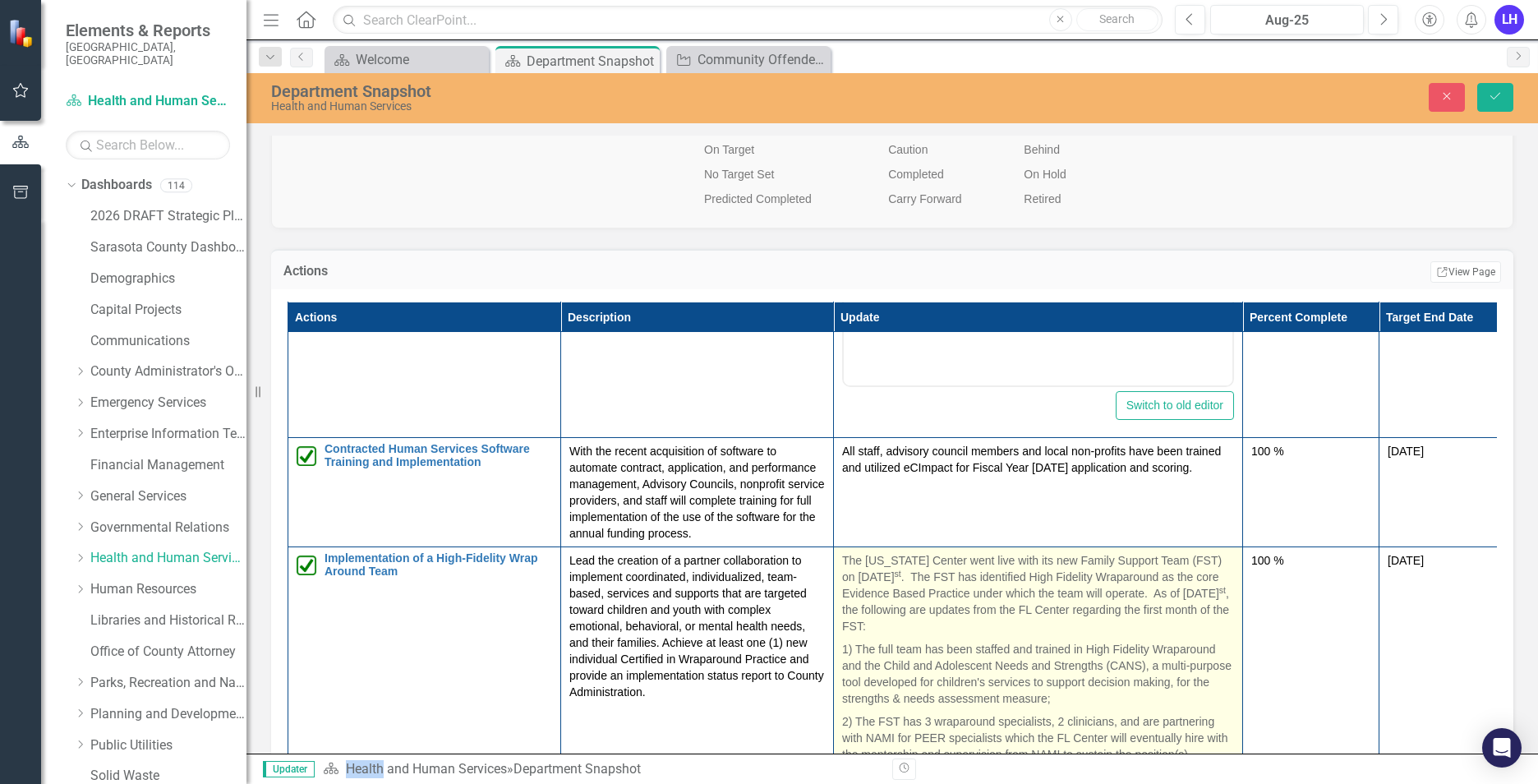
click at [1097, 654] on p "1) The full team has been staffed and trained in High Fidelity Wraparound and t…" at bounding box center [1038, 673] width 392 height 72
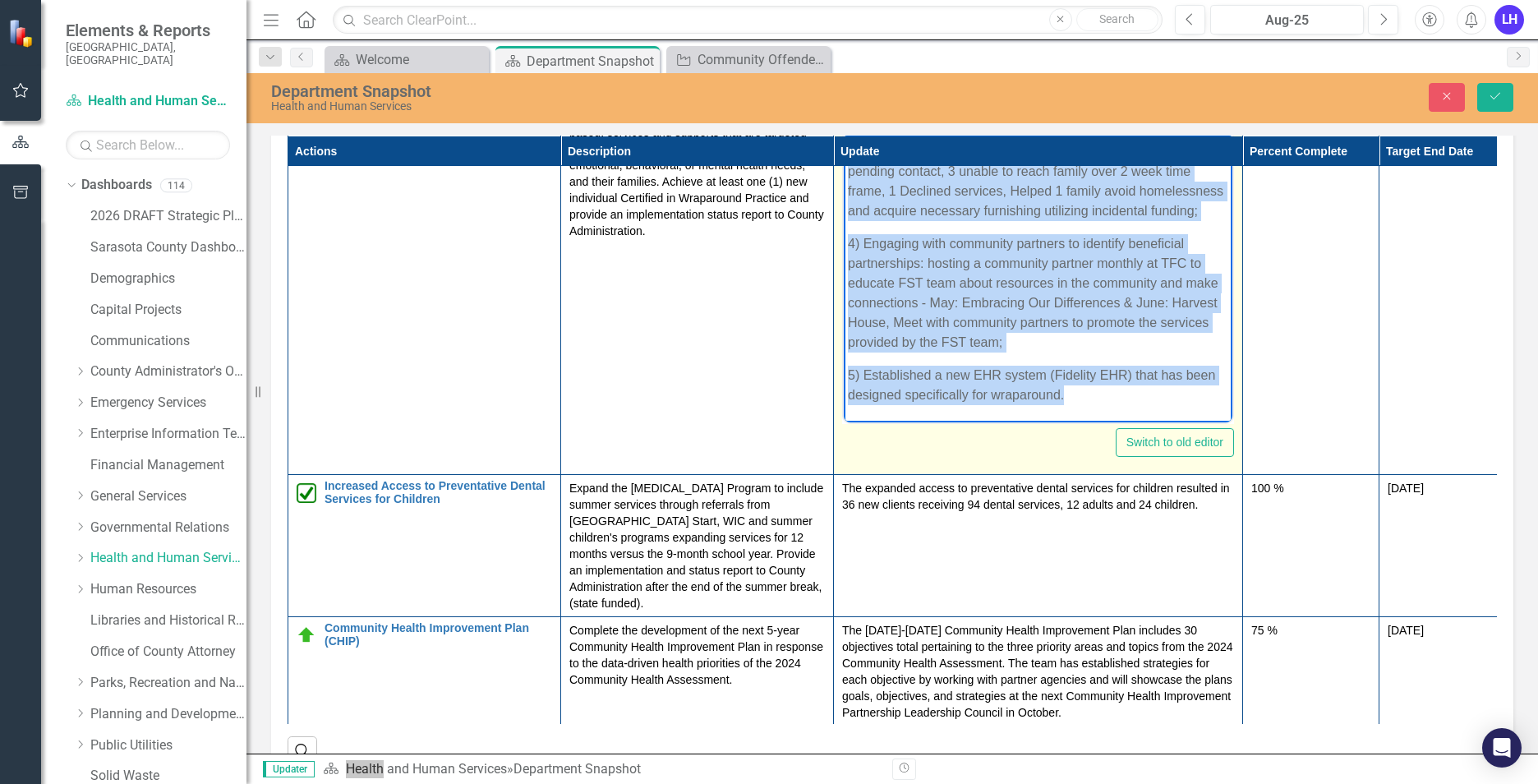
scroll to position [451, 0]
drag, startPoint x: 849, startPoint y: 149, endPoint x: 1147, endPoint y: 411, distance: 396.8
click at [1147, 411] on body "The [US_STATE] Center went live with its new Family Support Team (FST) on [DATE…" at bounding box center [1038, 73] width 389 height 698
copy body "Lor Ipsumdo Sitame cons adip elit sed doe Tempor Incidid Utla (ETD) ma Ali 4 en…"
click at [1028, 362] on body "The [US_STATE] Center went live with its new Family Support Team (FST) on [DATE…" at bounding box center [1038, 73] width 389 height 698
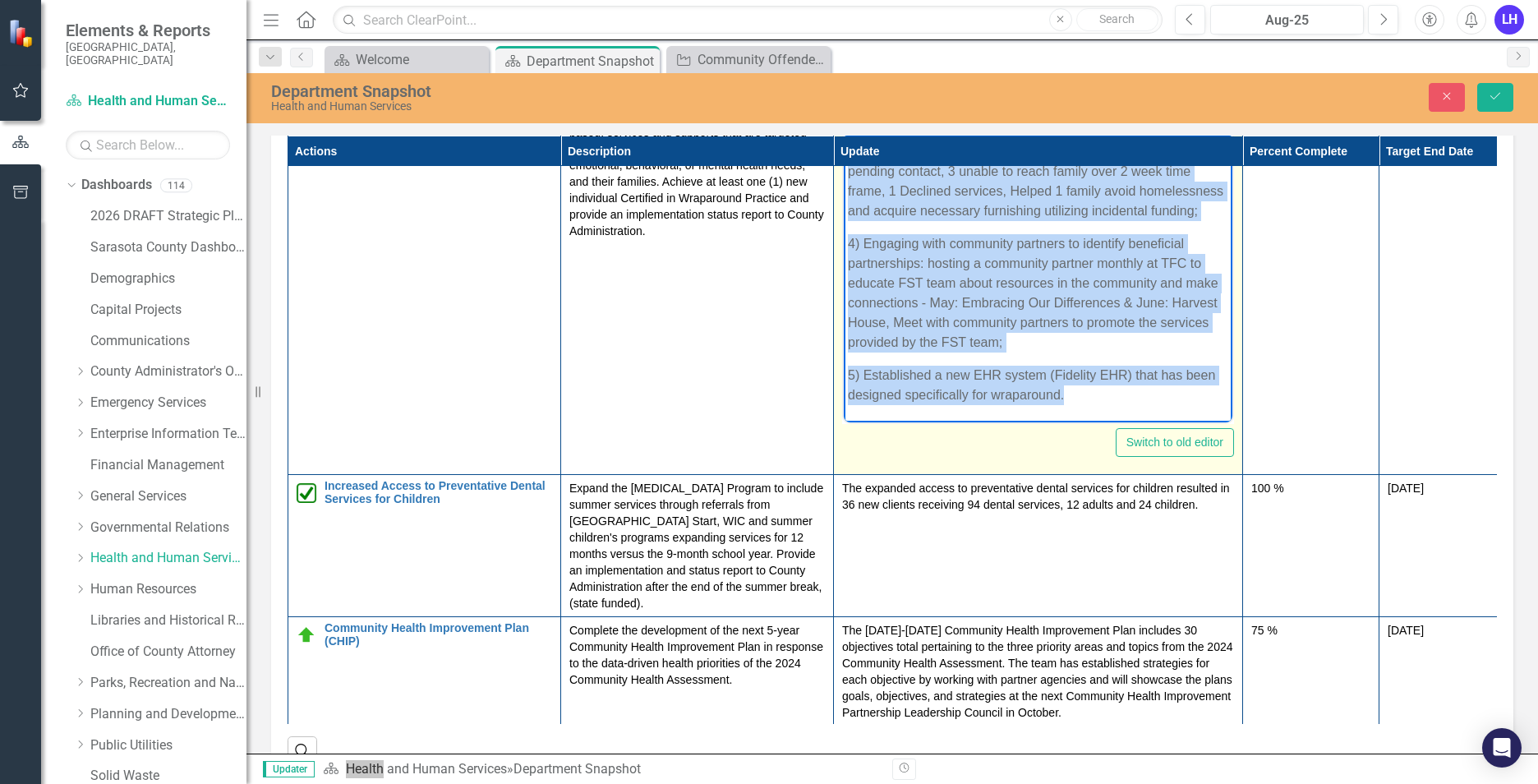
drag, startPoint x: 844, startPoint y: 278, endPoint x: 1148, endPoint y: 391, distance: 324.3
click at [1148, 391] on body "The [US_STATE] Center went live with its new Family Support Team (FST) on [DATE…" at bounding box center [1038, 73] width 389 height 698
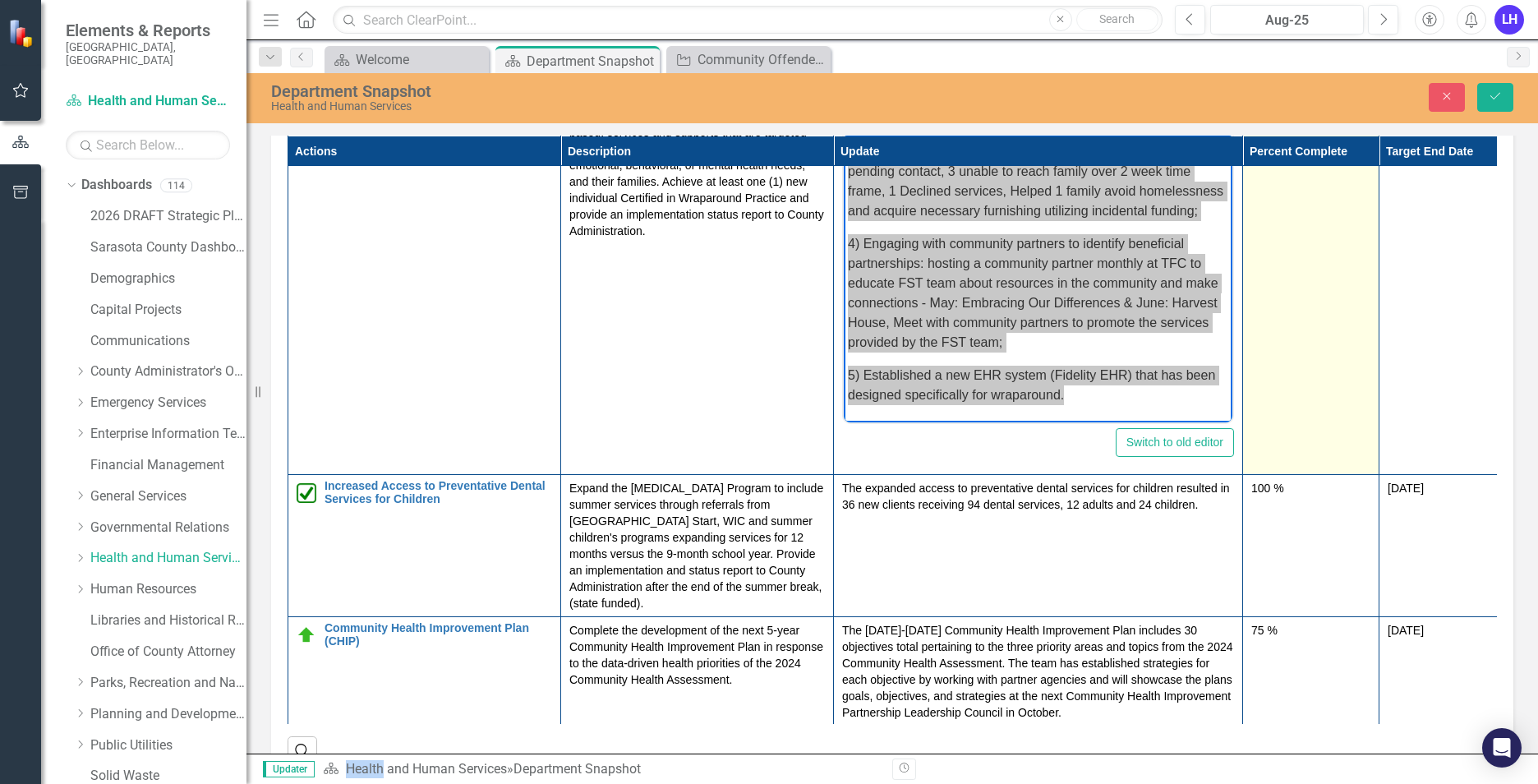
drag, startPoint x: 152, startPoint y: 151, endPoint x: 1358, endPoint y: 251, distance: 1210.1
click at [1368, 229] on td "100 %" at bounding box center [1311, 280] width 137 height 389
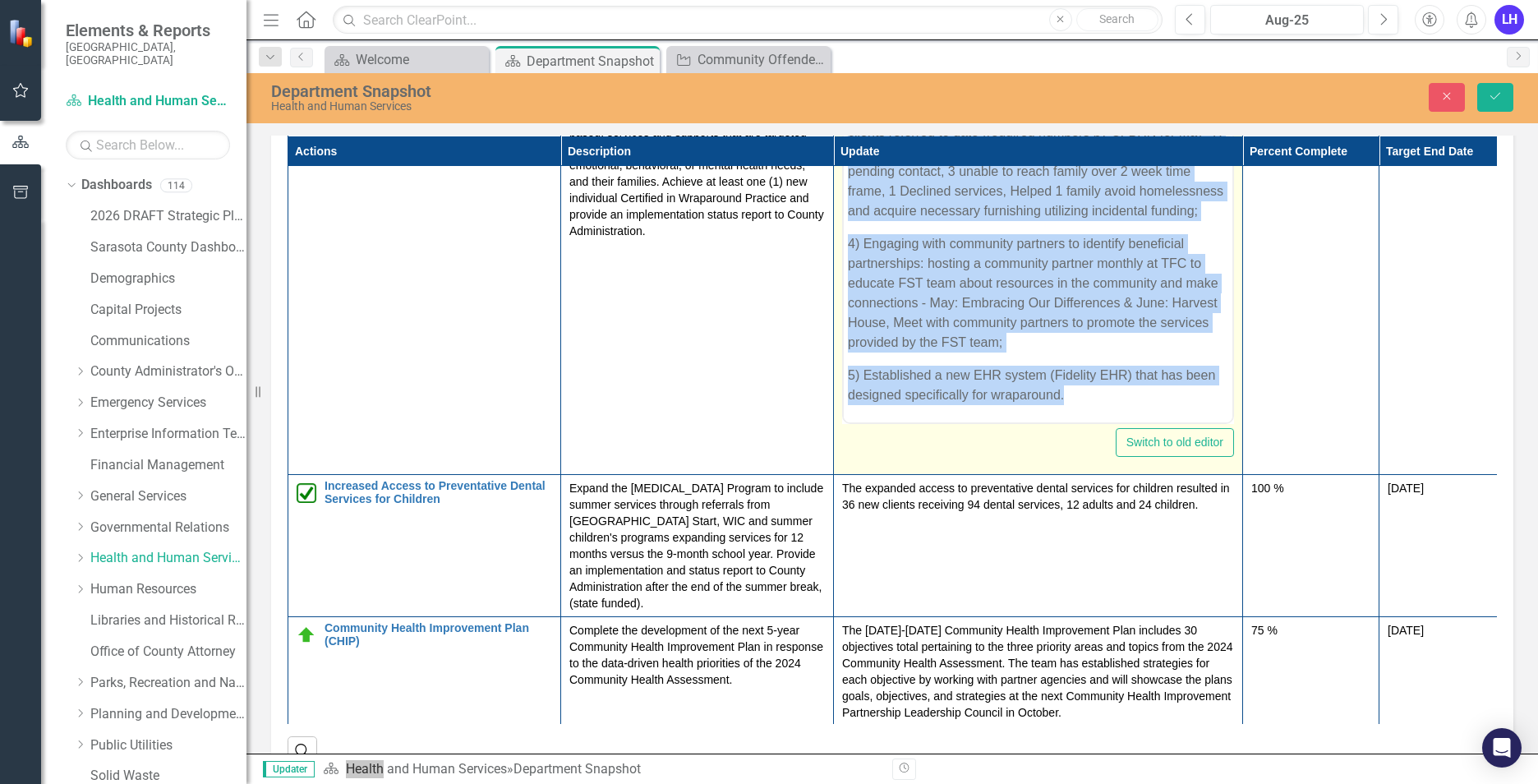
click at [1064, 402] on p "5) Established a new EHR system (Fidelity EHR) that has been designed specifica…" at bounding box center [1038, 386] width 381 height 39
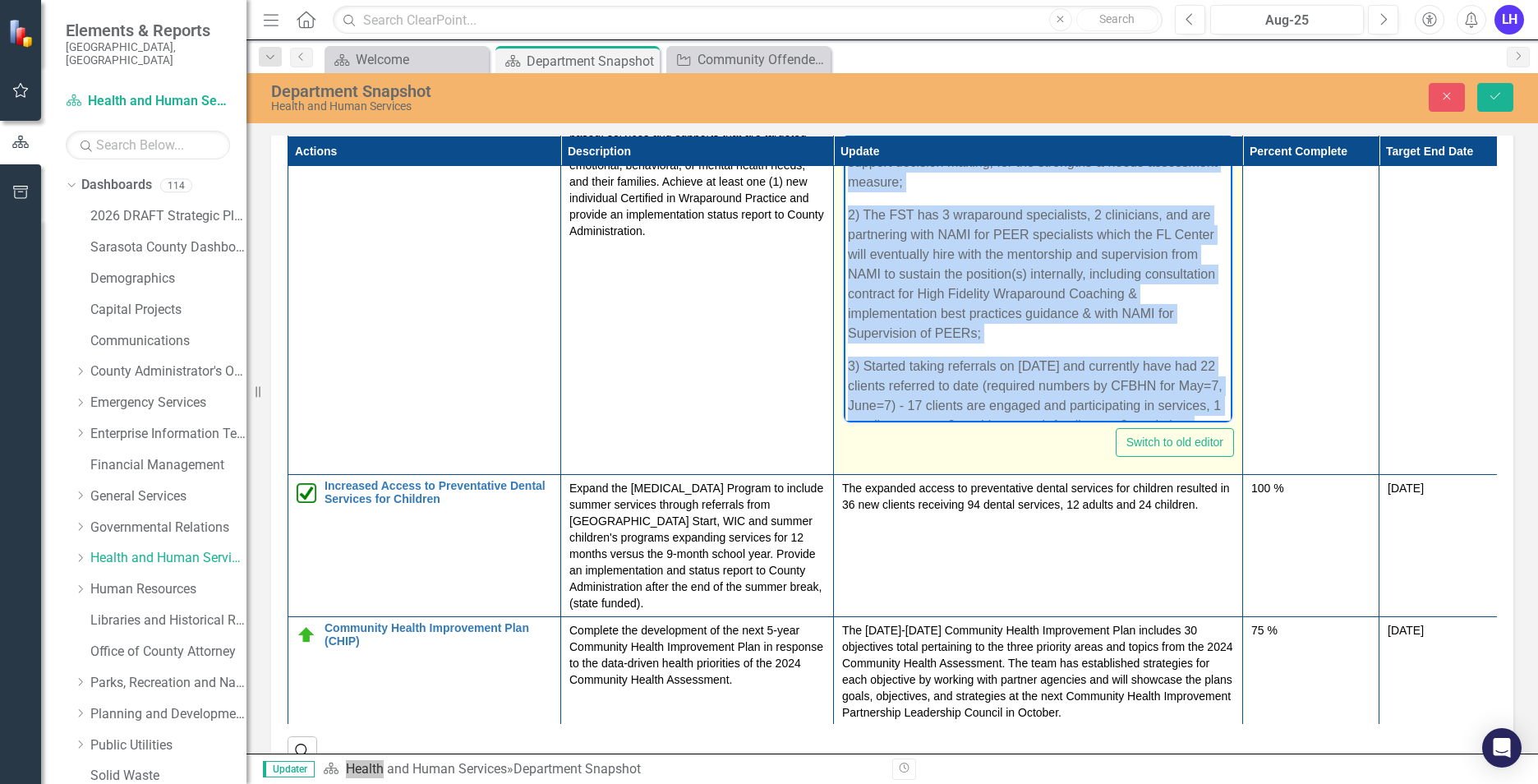
scroll to position [89, 0]
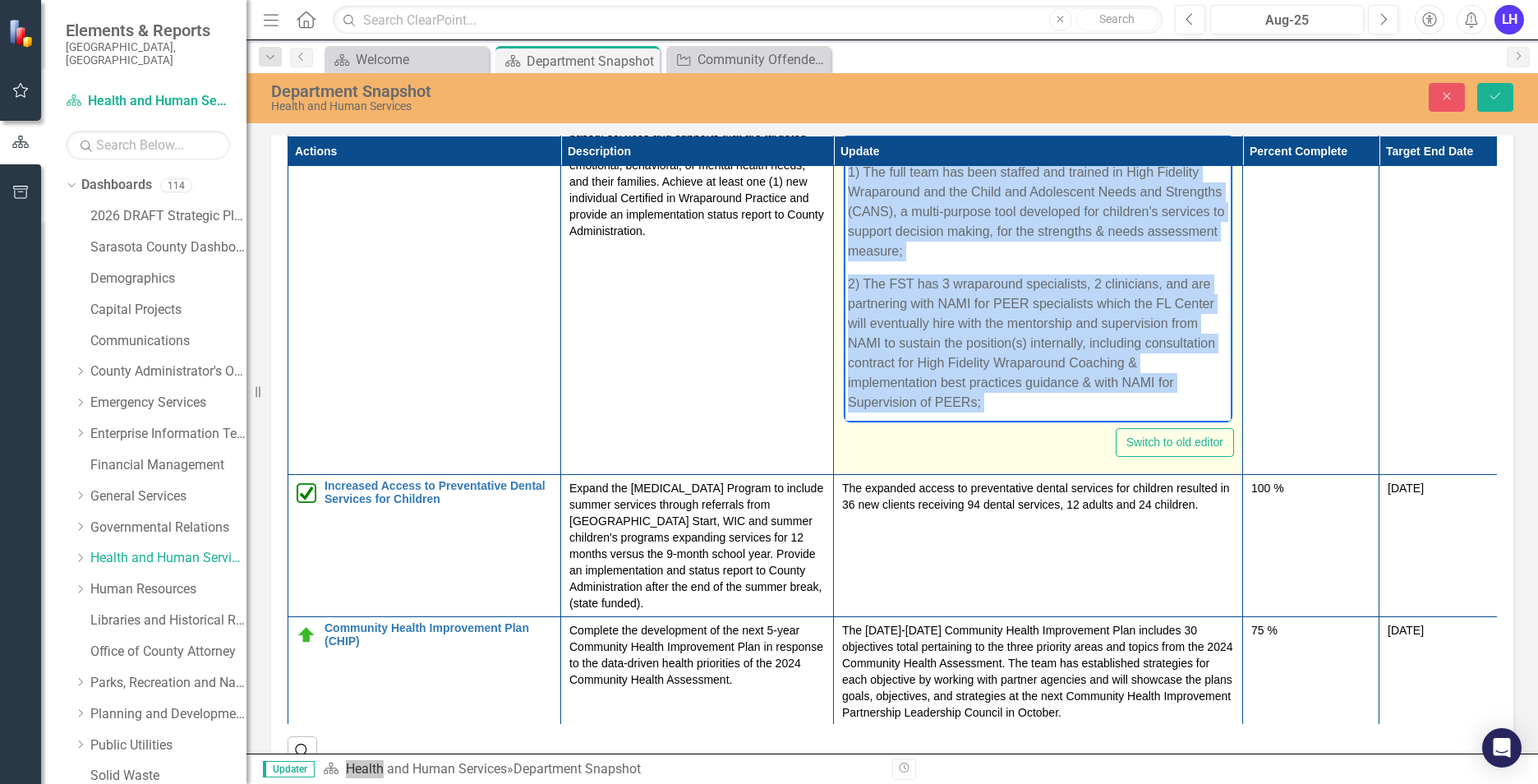
drag, startPoint x: 1098, startPoint y: 387, endPoint x: 800, endPoint y: 170, distance: 368.6
click at [844, 170] on html "The [US_STATE] Center went live with its new Family Support Team (FST) on [DATE…" at bounding box center [1038, 396] width 389 height 698
copy body "1) The full team has been staffed and trained in High Fidelity Wraparound and t…"
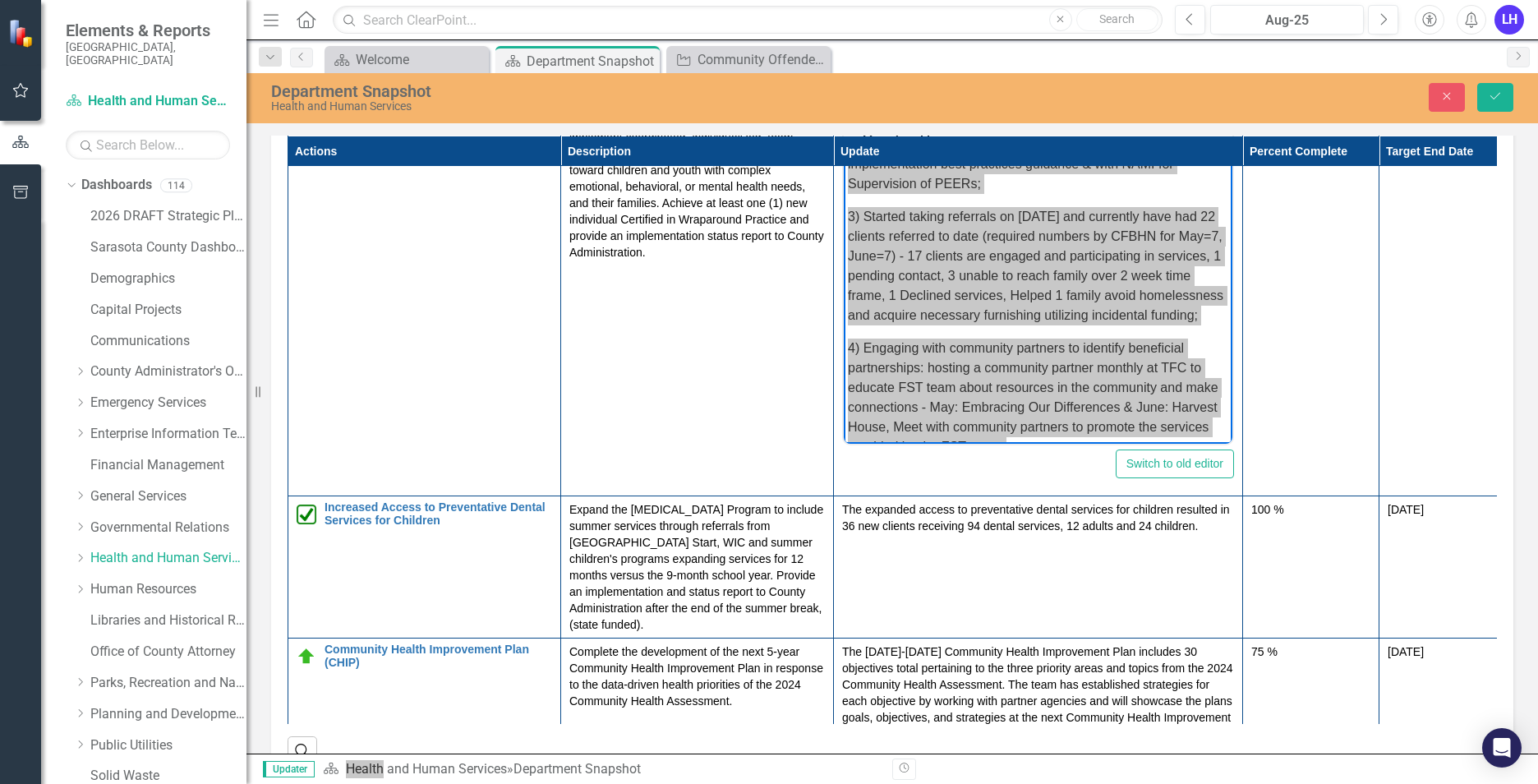
scroll to position [1027, 0]
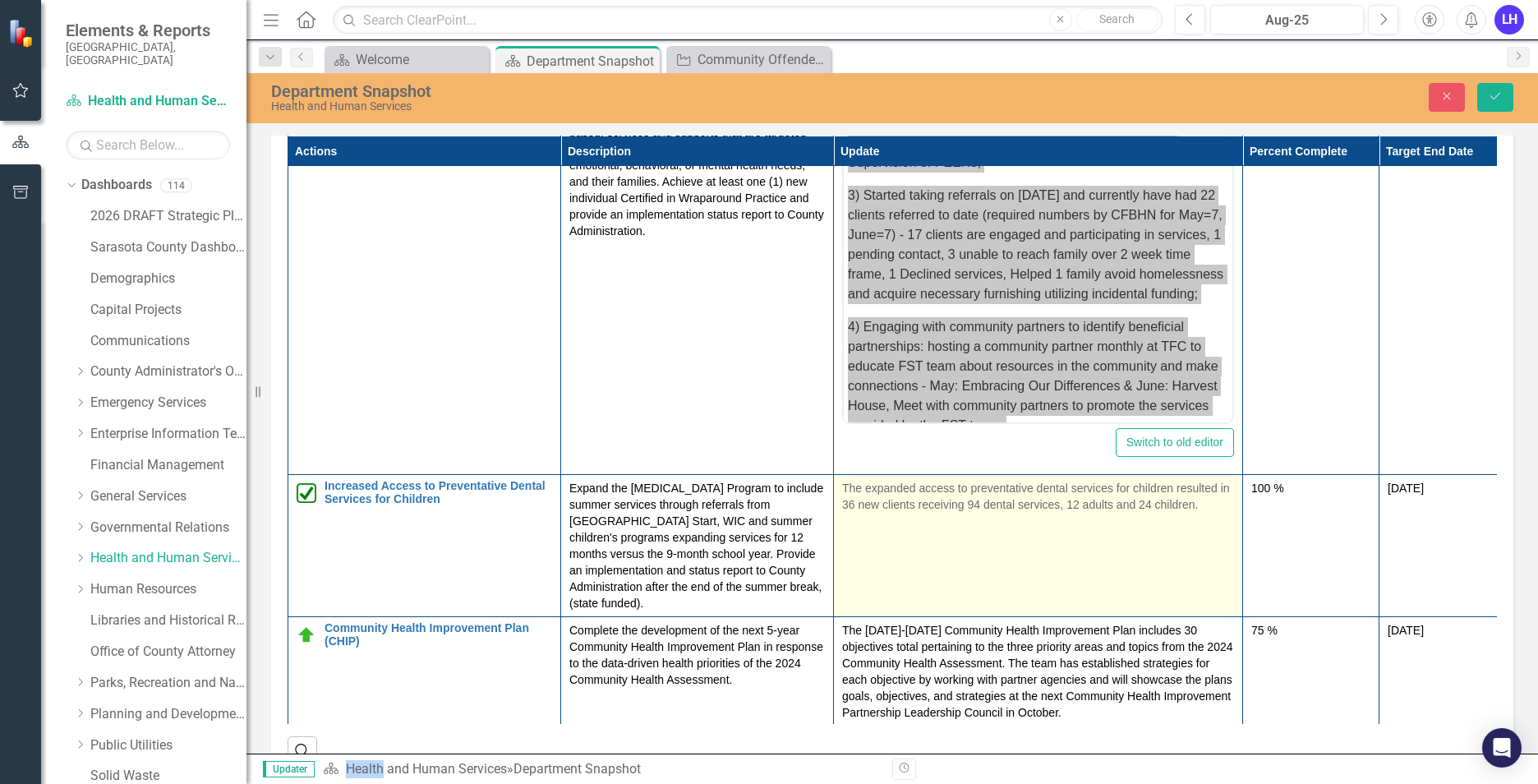
click at [949, 526] on td "The expanded access to preventative dental services for children resulted in 36…" at bounding box center [1039, 546] width 409 height 142
click at [940, 498] on p "The expanded access to preventative dental services for children resulted in 36…" at bounding box center [1038, 496] width 392 height 32
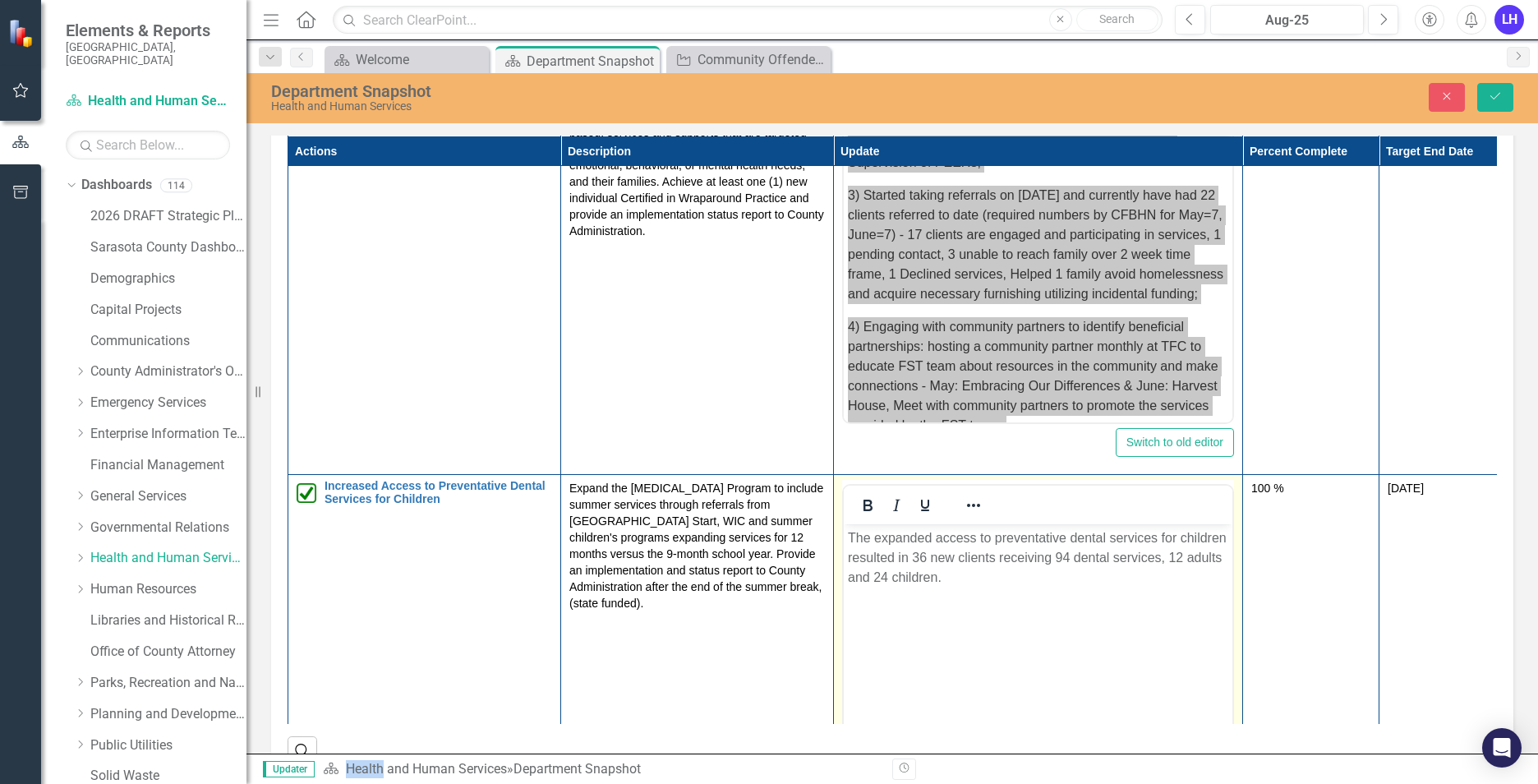
scroll to position [0, 0]
drag, startPoint x: 1784, startPoint y: 1022, endPoint x: 961, endPoint y: 575, distance: 936.6
click at [964, 578] on p "The expanded access to preventative dental services for children resulted in 36…" at bounding box center [1038, 558] width 381 height 59
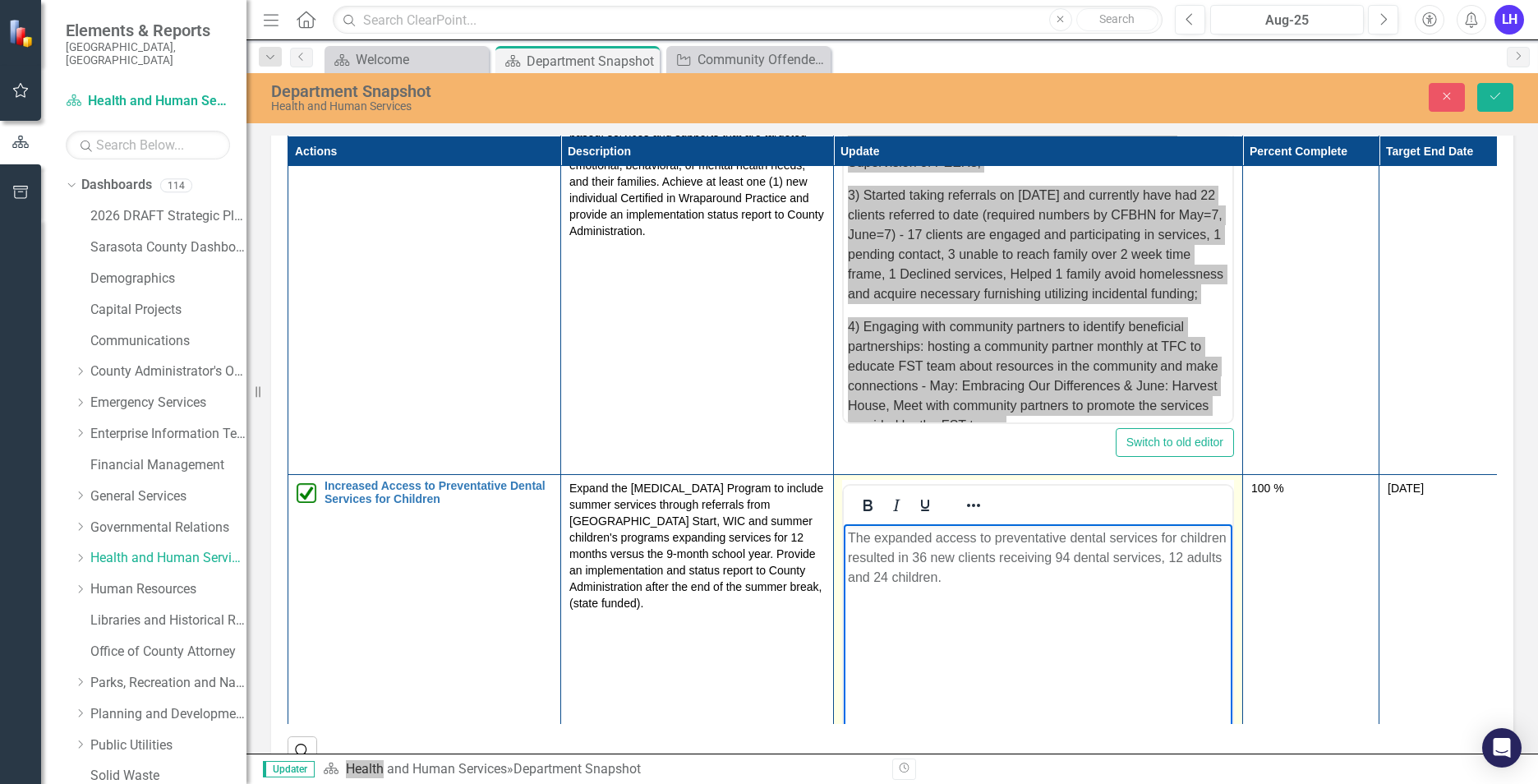
drag, startPoint x: 952, startPoint y: 576, endPoint x: 847, endPoint y: 548, distance: 108.7
click at [847, 548] on body "The expanded access to preventative dental services for children resulted in 36…" at bounding box center [1038, 647] width 389 height 247
click at [957, 596] on body "The expanded access to preventative dental services for children resulted in 36…" at bounding box center [1038, 647] width 389 height 247
drag, startPoint x: 971, startPoint y: 575, endPoint x: 870, endPoint y: 537, distance: 107.9
click at [844, 534] on html "The expanded access to preventative dental services for children resulted in 36…" at bounding box center [1038, 647] width 389 height 247
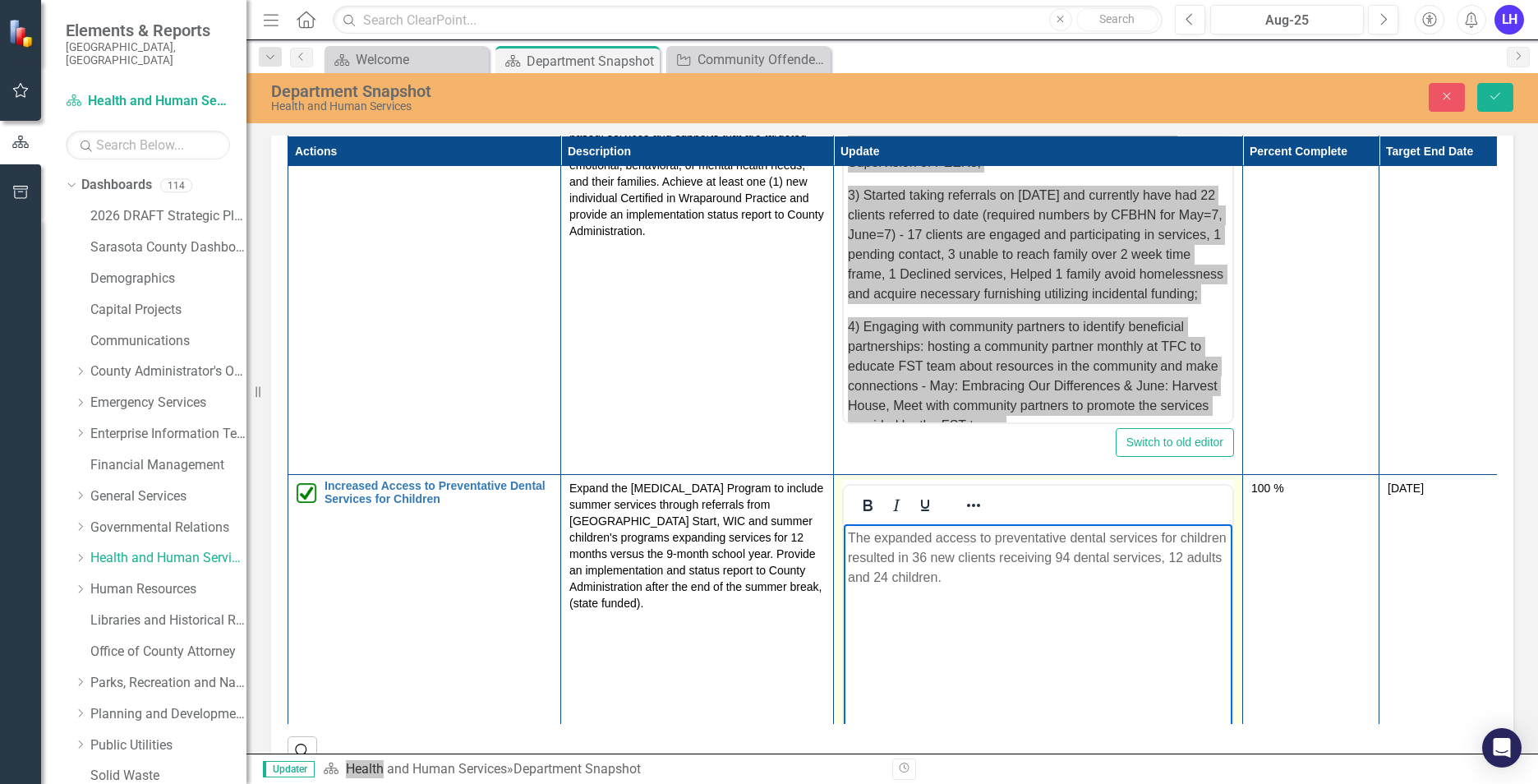
copy p "The expanded access to preventative dental services for children resulted in 36…"
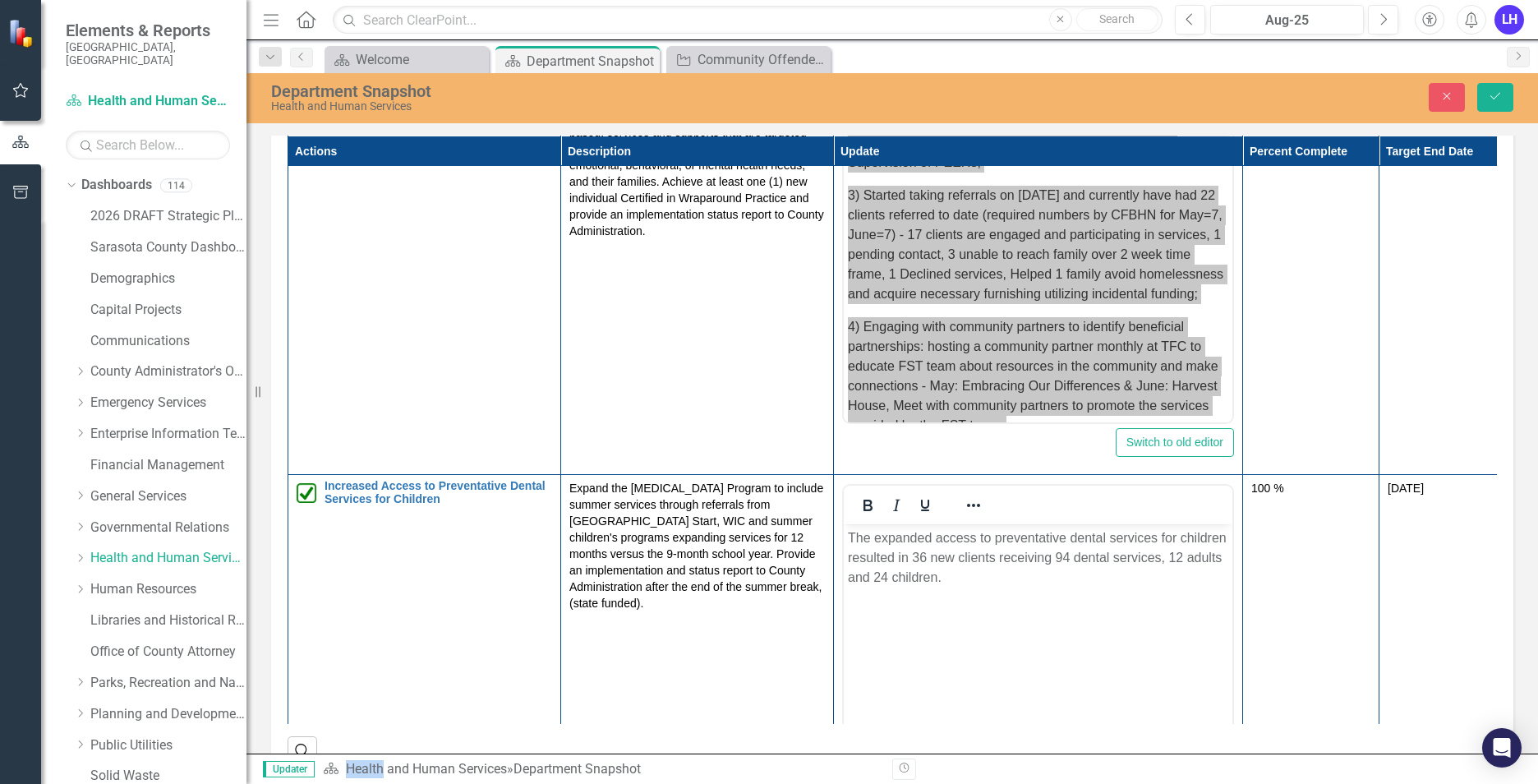
click at [685, 691] on td "Expand the [MEDICAL_DATA] Program to include summer services through referrals …" at bounding box center [697, 669] width 273 height 389
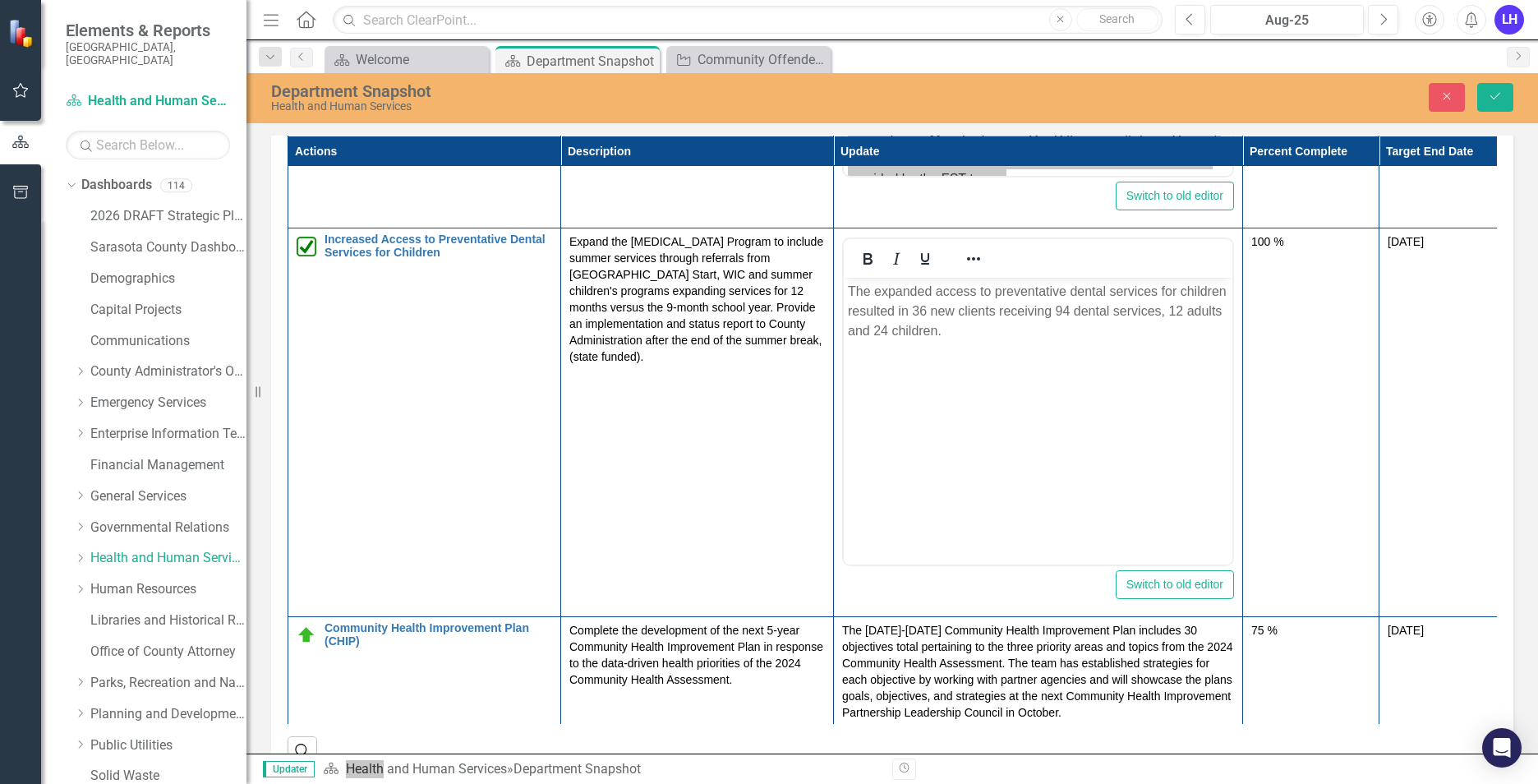
scroll to position [1520, 0]
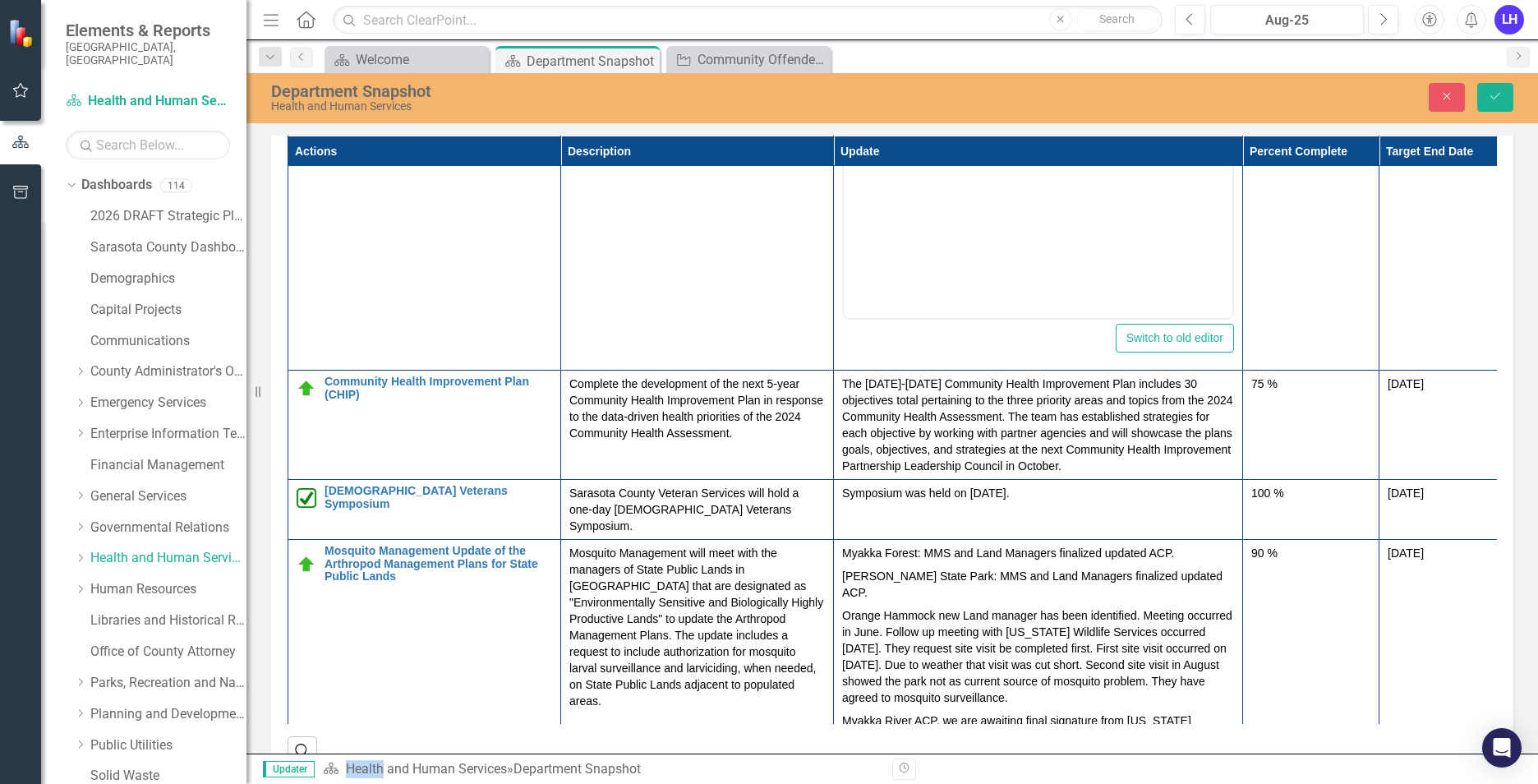
click at [725, 609] on p "Mosquito Management will meet with the managers of State Public Lands in [GEOGR…" at bounding box center [698, 627] width 256 height 164
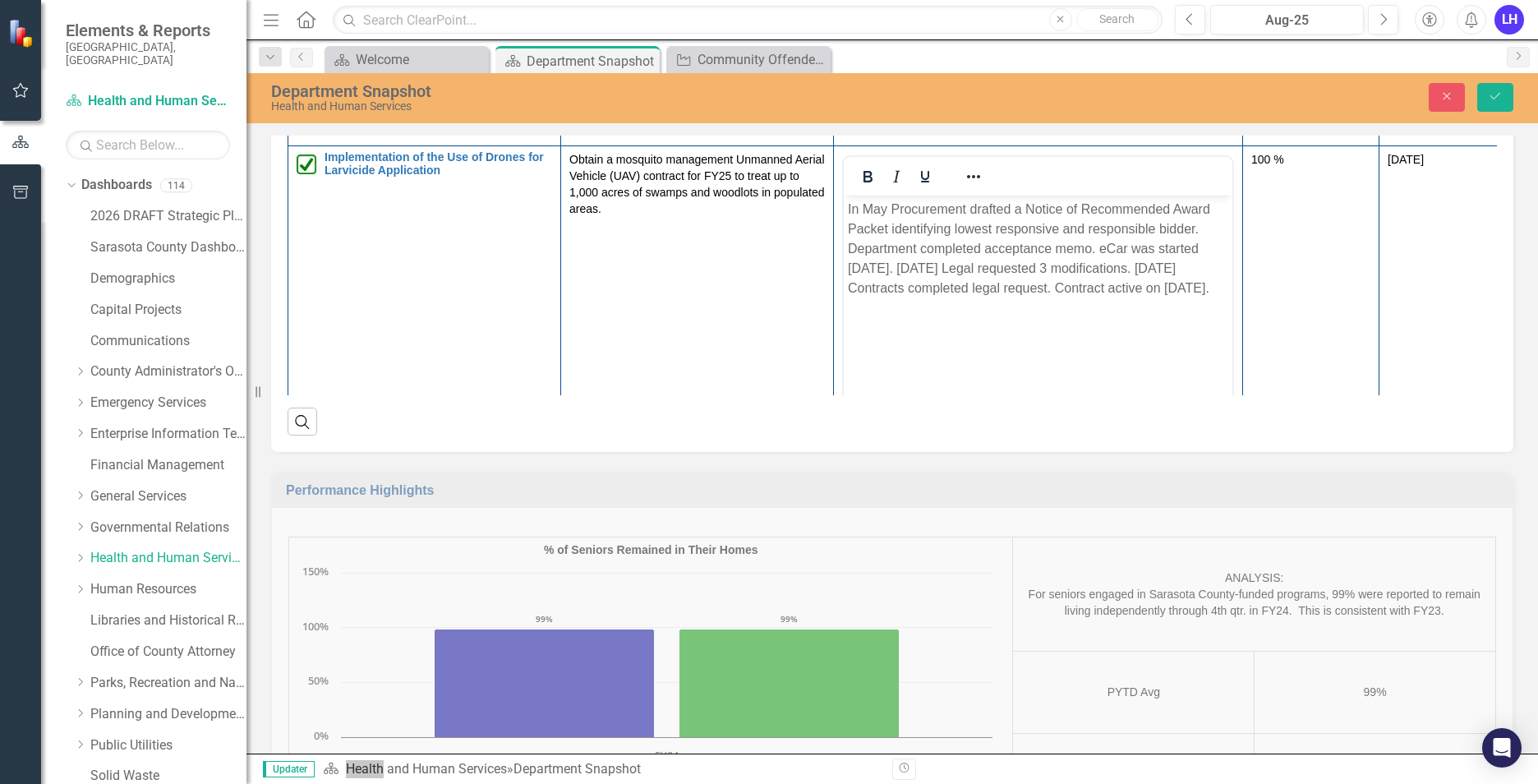
scroll to position [0, 0]
